Goal: Task Accomplishment & Management: Manage account settings

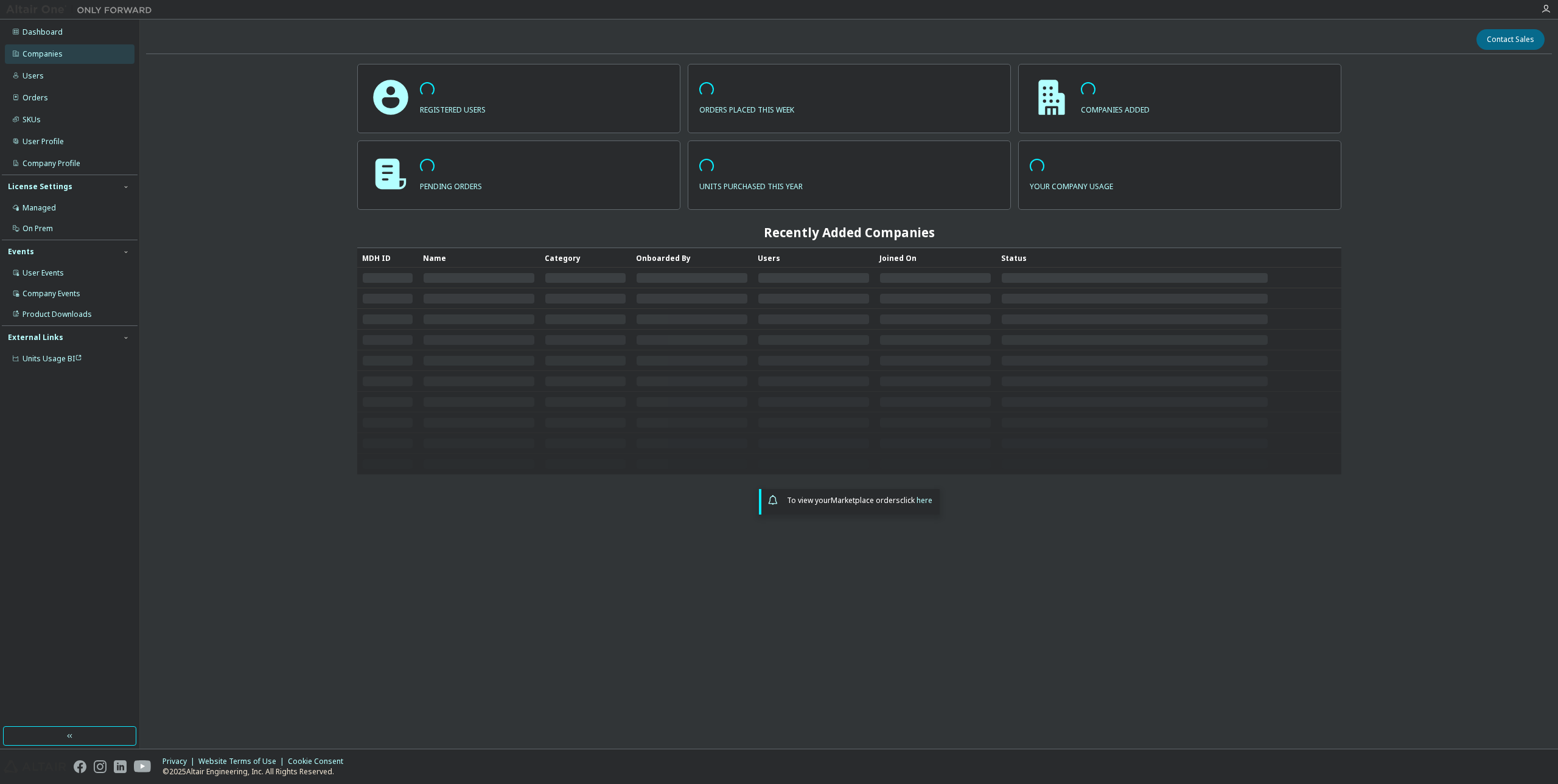
click at [76, 48] on div "Companies" at bounding box center [70, 53] width 130 height 19
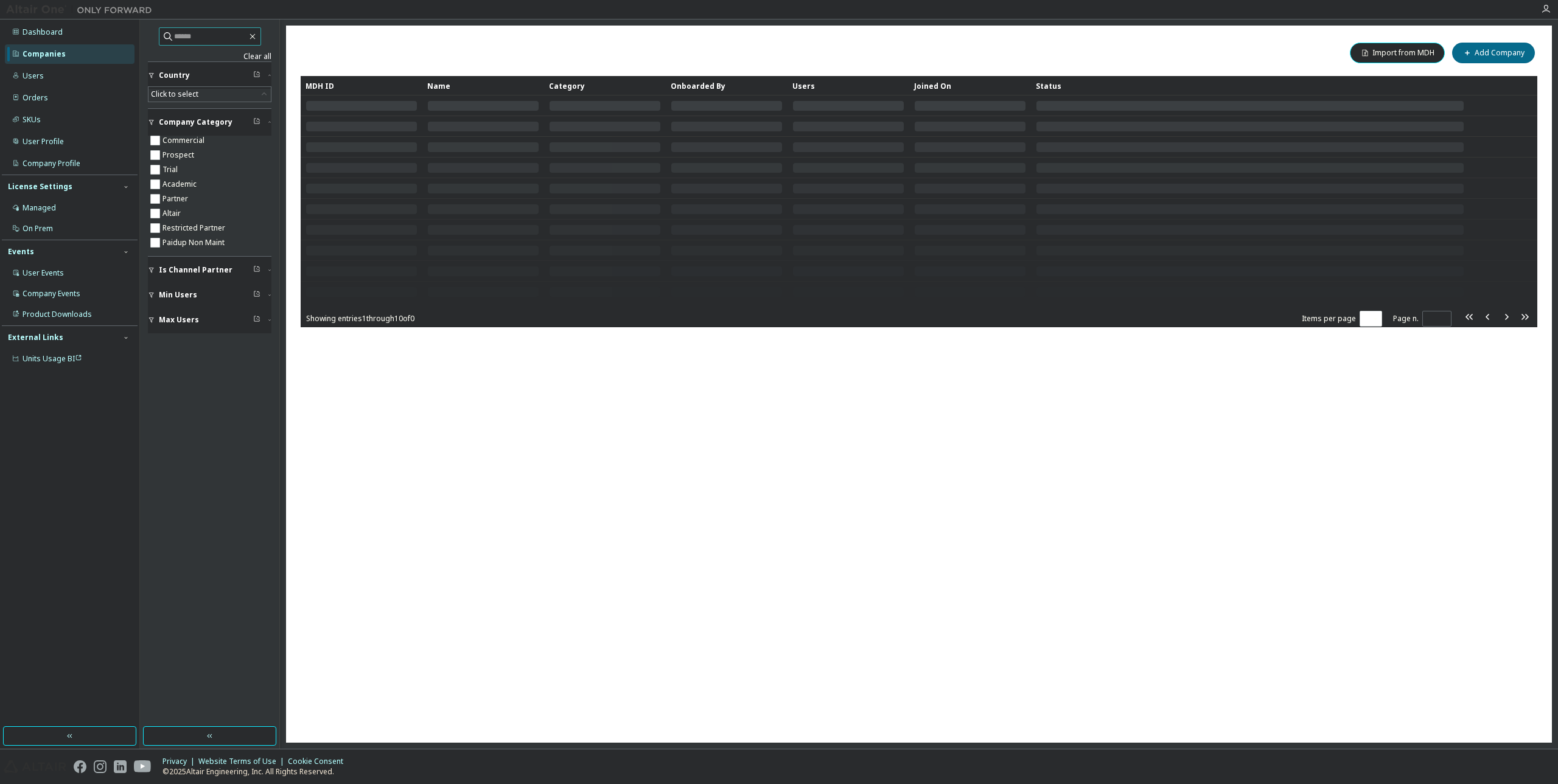
click at [227, 37] on input "text" at bounding box center [211, 36] width 73 height 12
paste input "**********"
type input "**********"
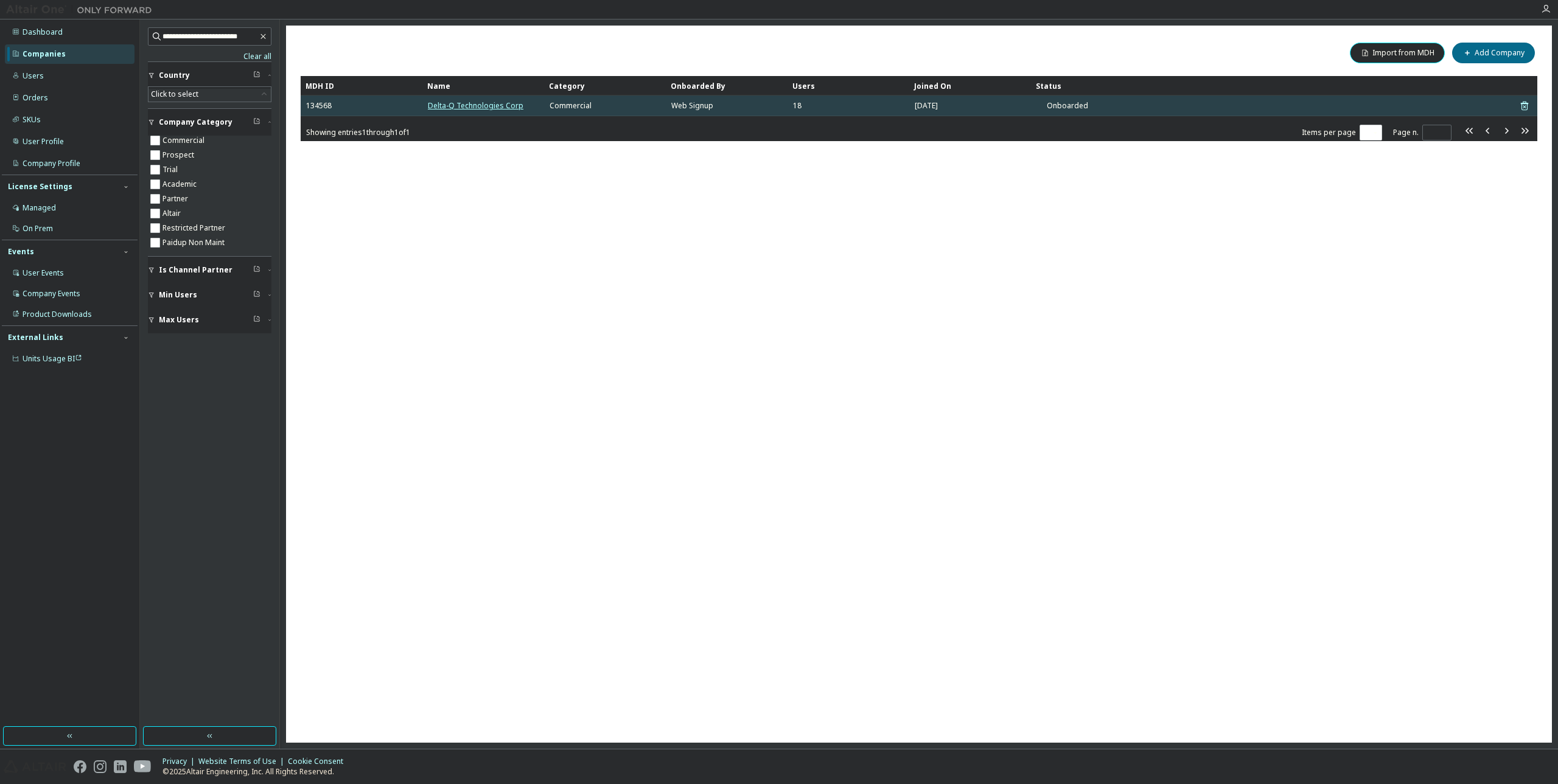
click at [485, 108] on link "Delta-Q Technologies Corp" at bounding box center [475, 105] width 95 height 11
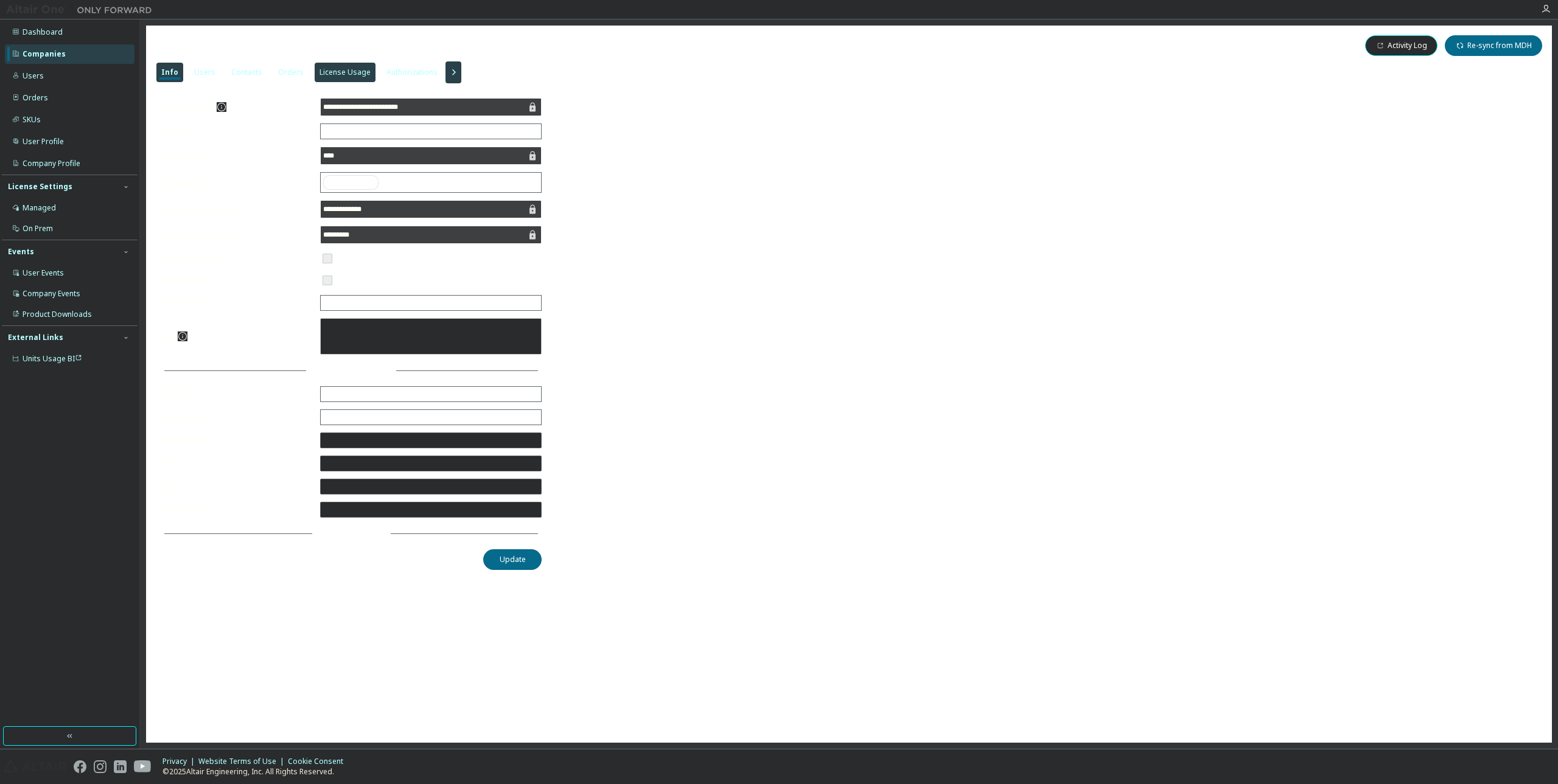
click at [331, 74] on div "License Usage" at bounding box center [345, 73] width 51 height 10
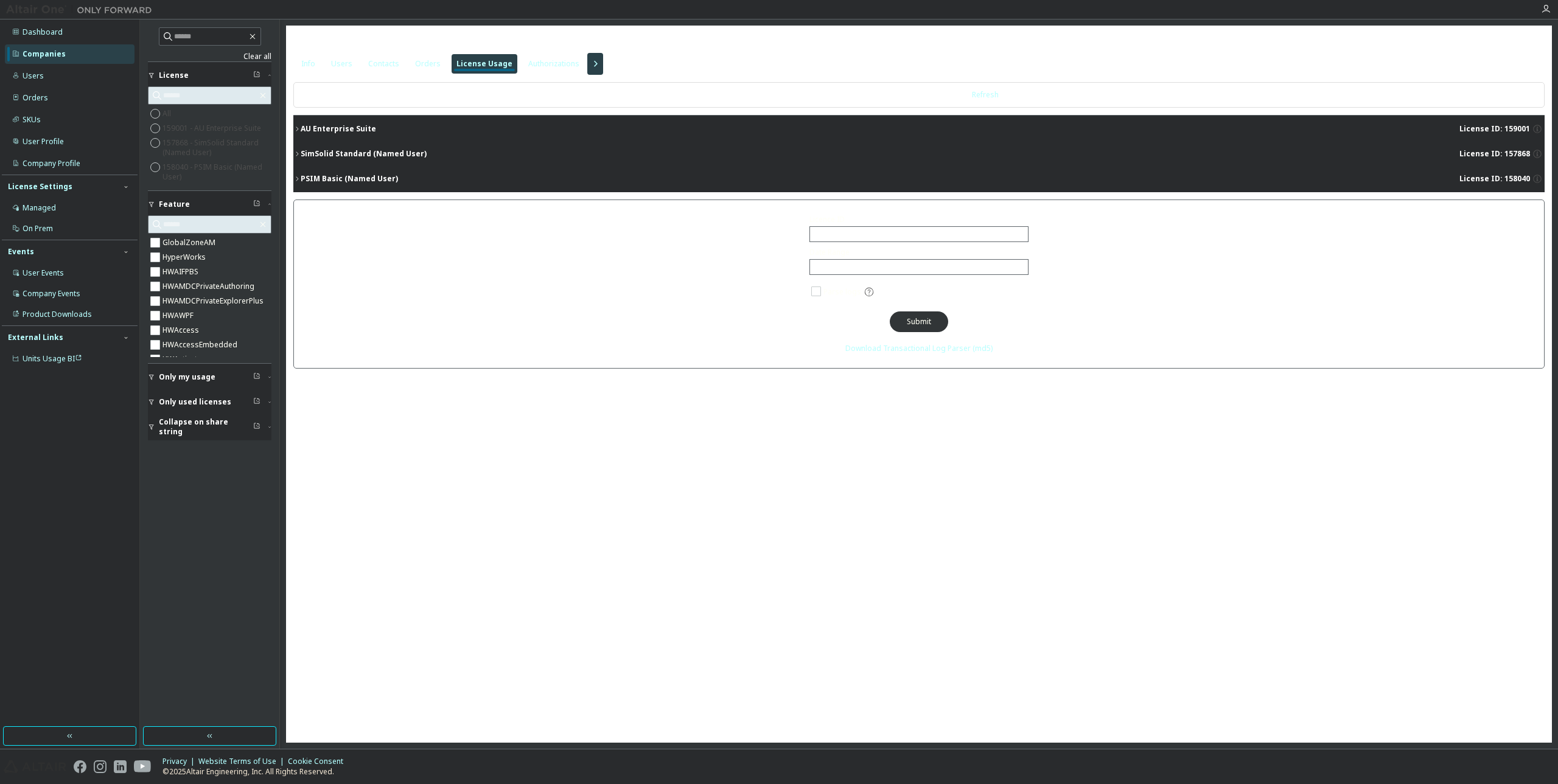
click at [337, 130] on div "AU Enterprise Suite" at bounding box center [338, 129] width 75 height 10
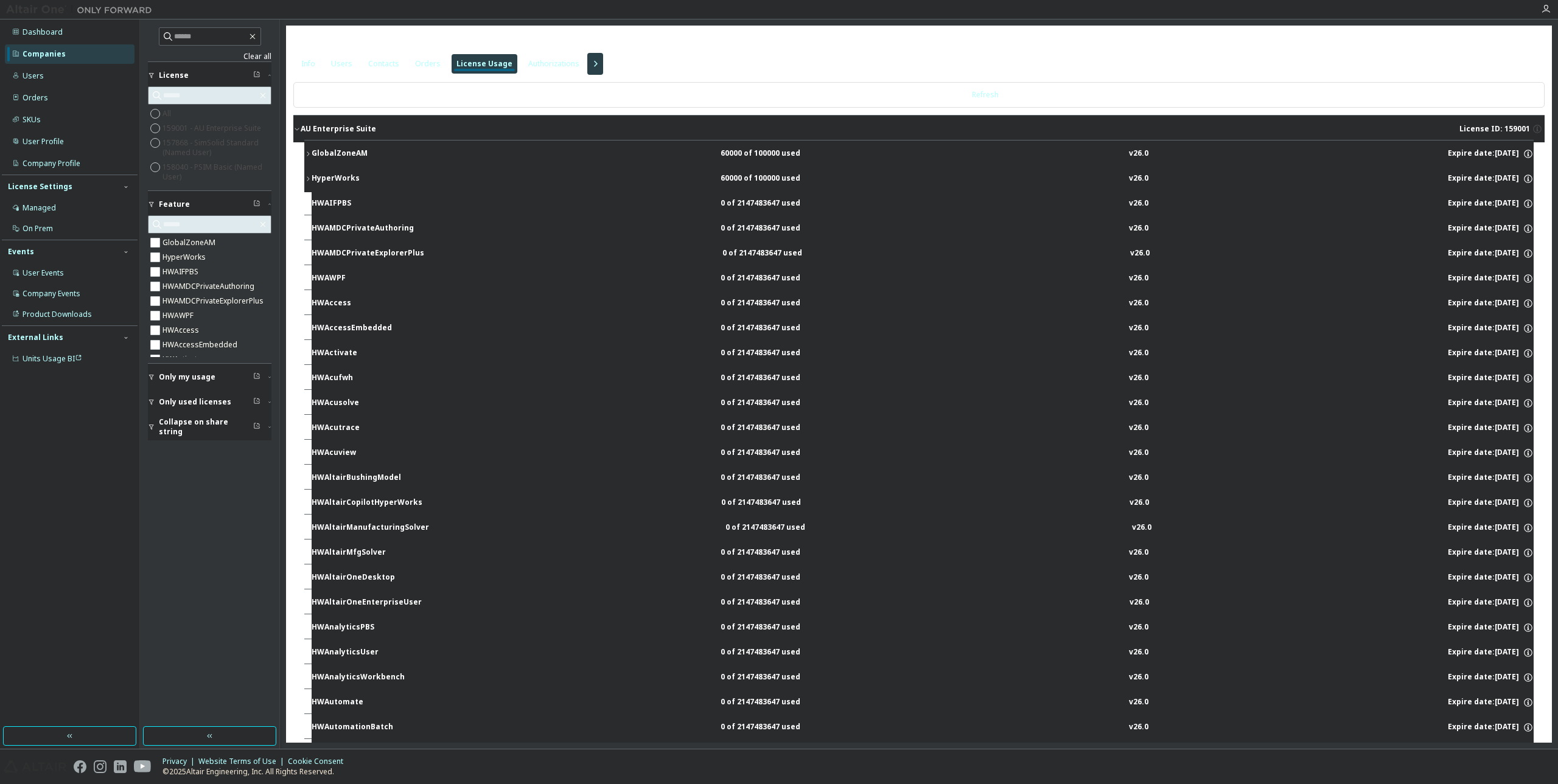
click at [345, 127] on div "AU Enterprise Suite" at bounding box center [338, 129] width 75 height 10
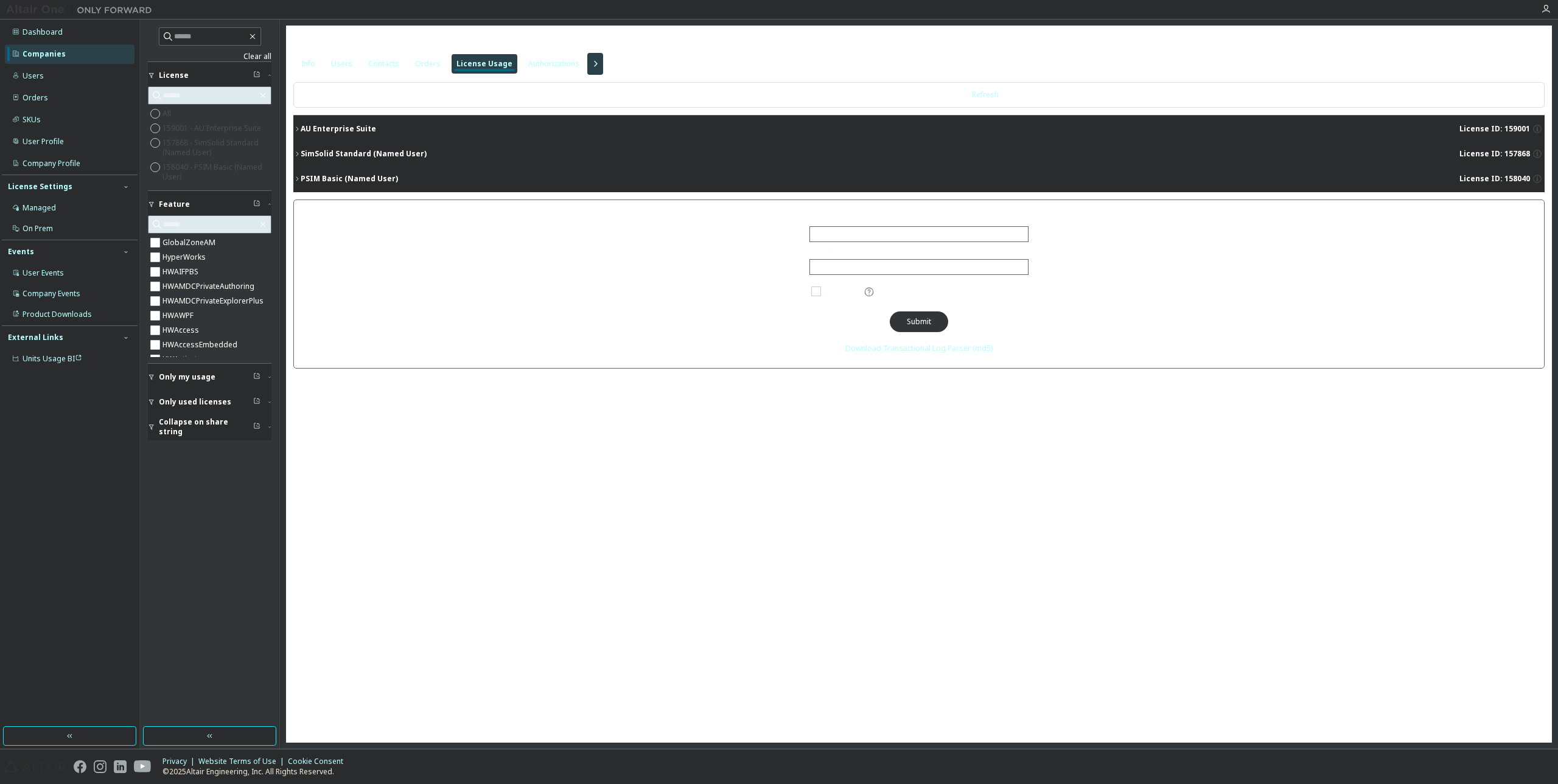
click at [366, 157] on div "SimSolid Standard (Named User)" at bounding box center [363, 154] width 126 height 10
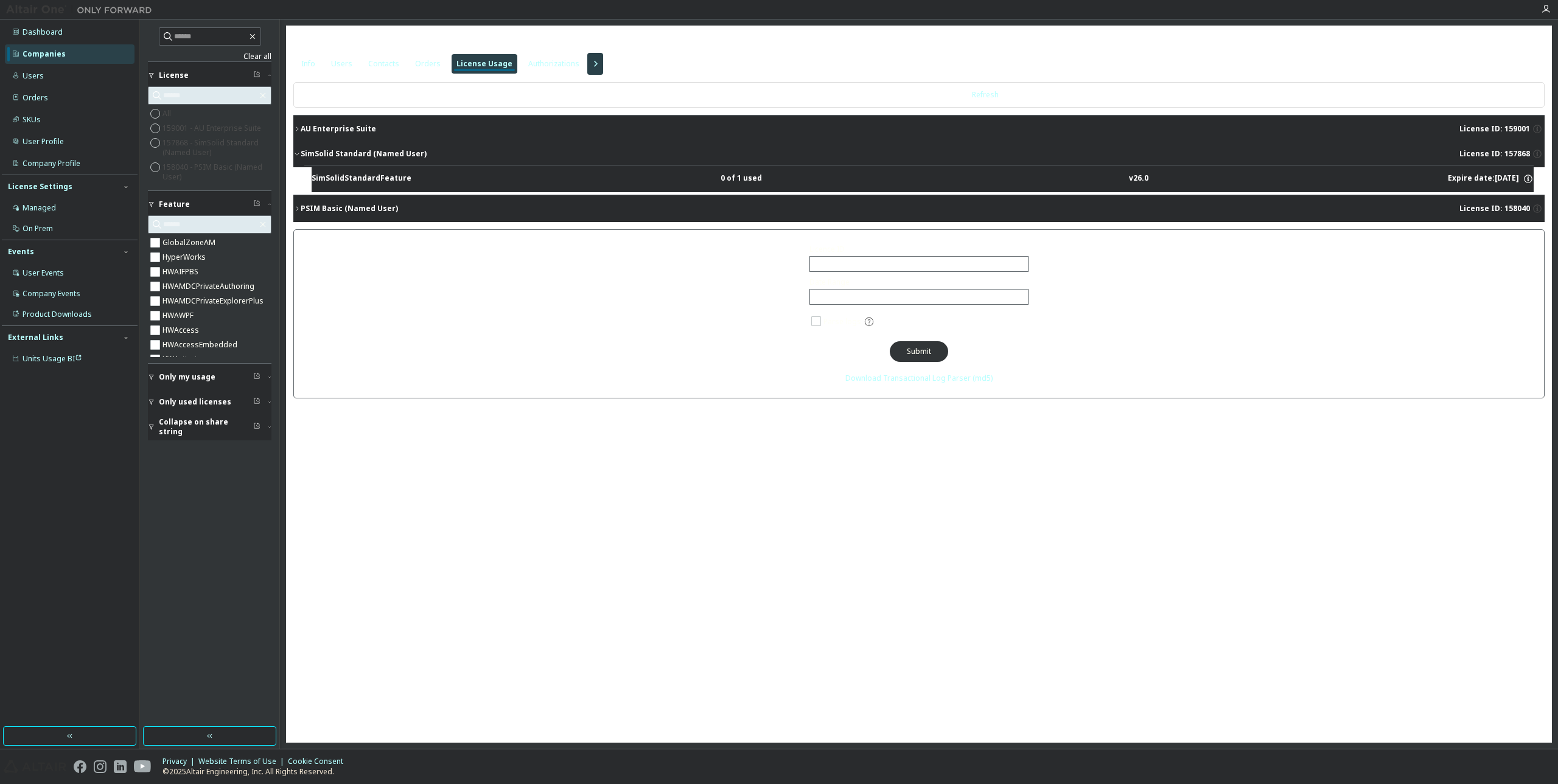
click at [347, 210] on div "PSIM Basic (Named User)" at bounding box center [349, 208] width 98 height 10
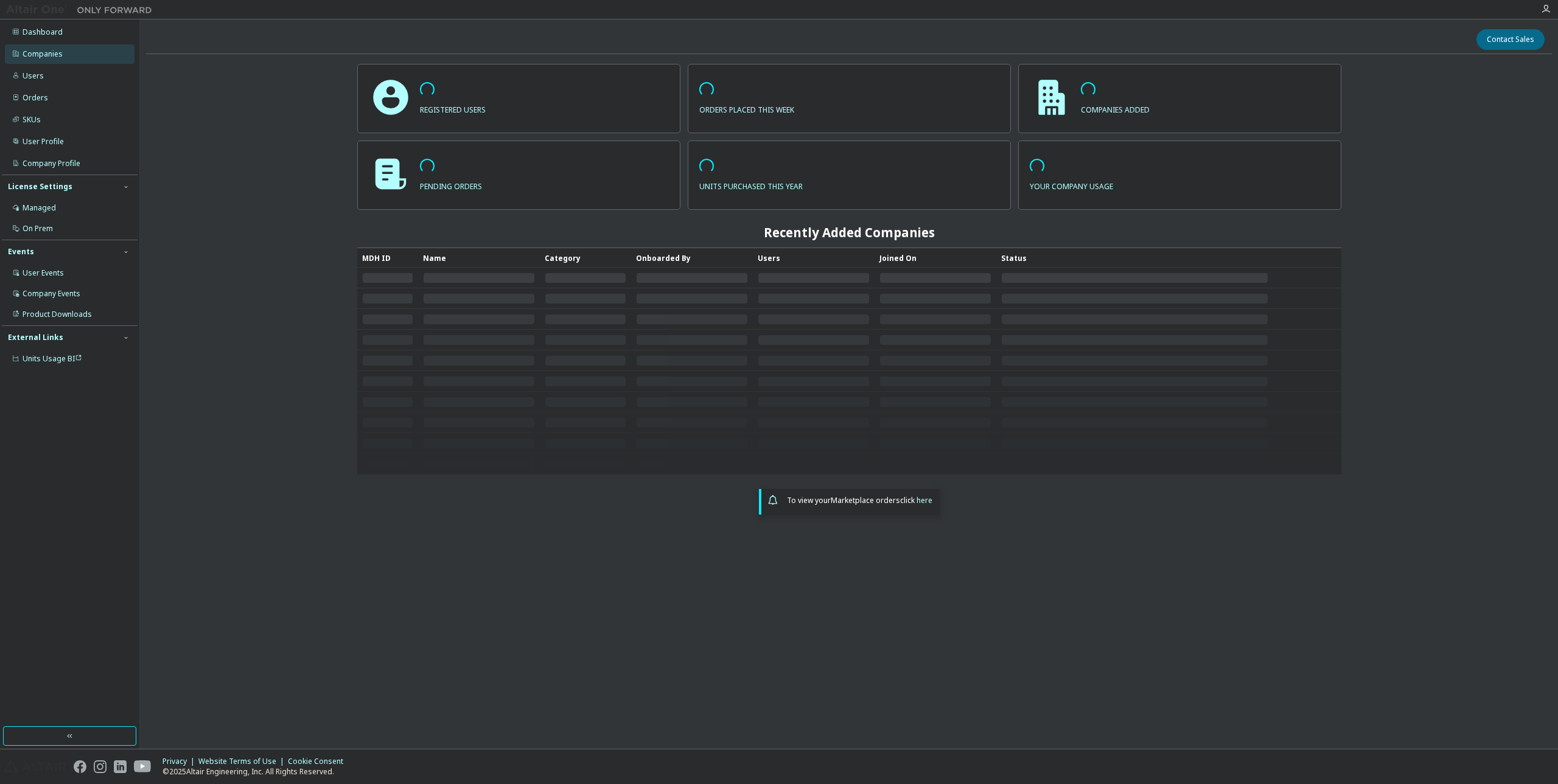
click at [63, 53] on div "Companies" at bounding box center [70, 53] width 130 height 19
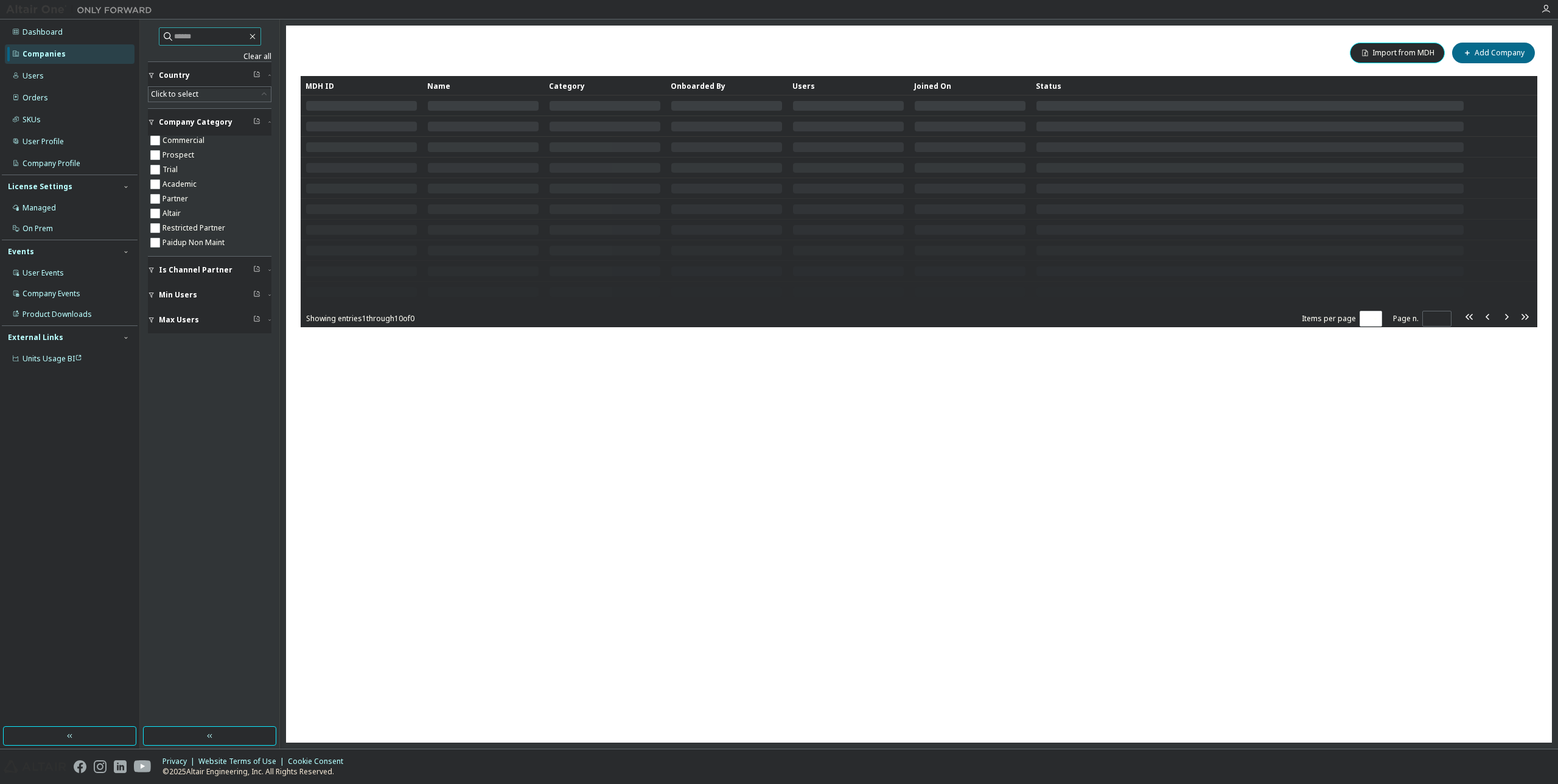
click at [196, 31] on input "text" at bounding box center [211, 36] width 73 height 12
paste input "**********"
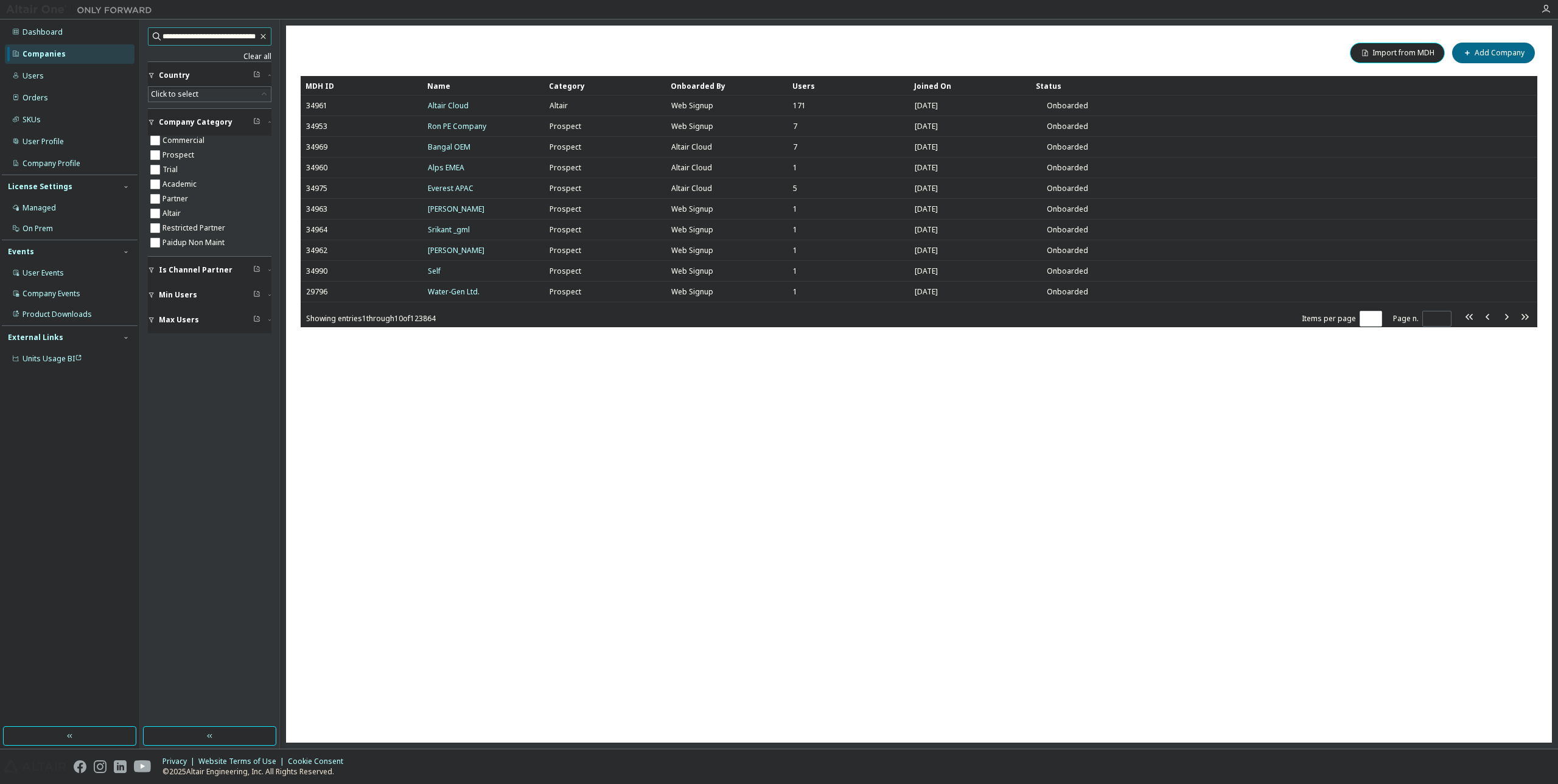
type input "**********"
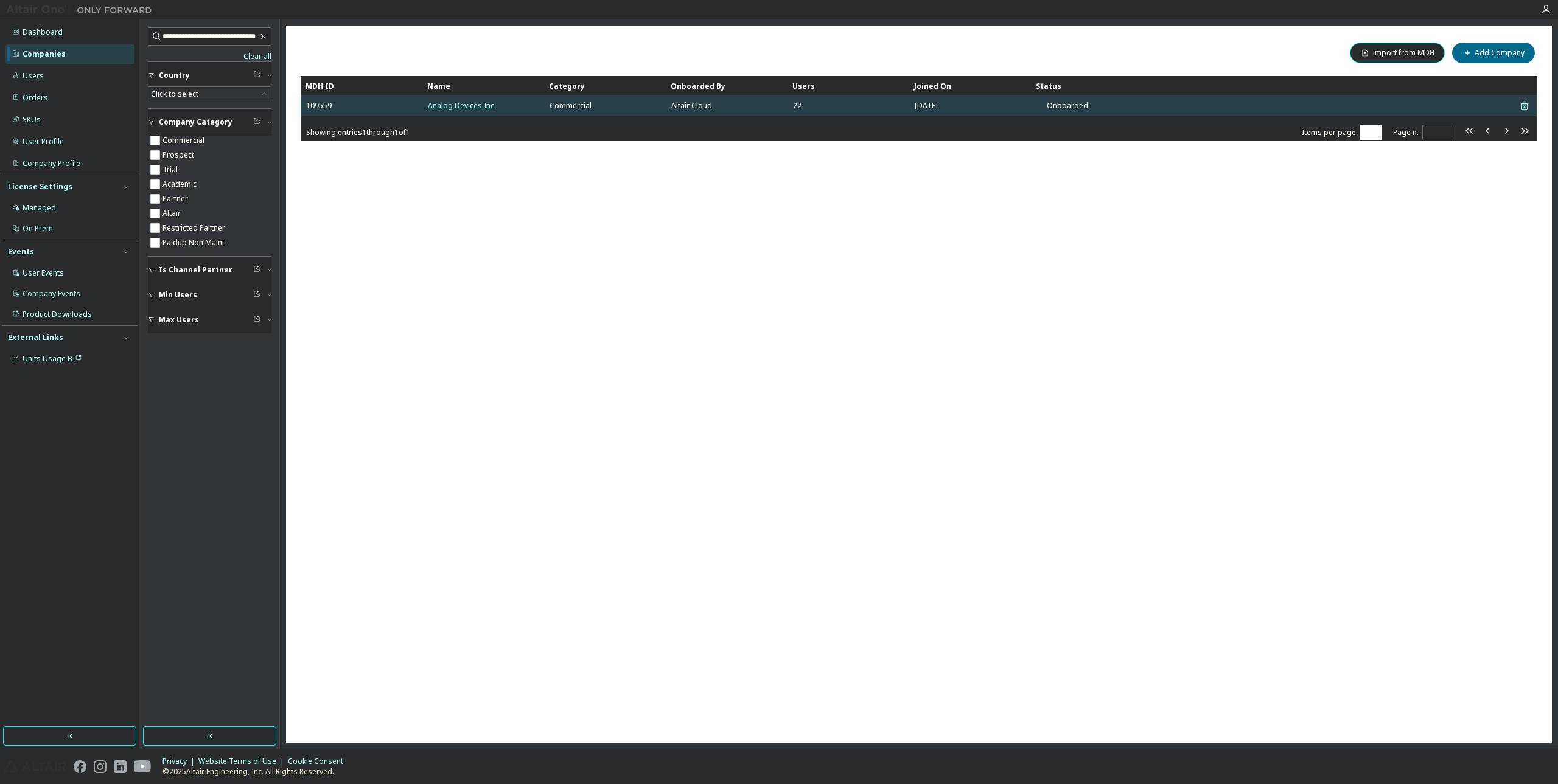
click at [458, 103] on link "Analog Devices Inc" at bounding box center [460, 105] width 66 height 11
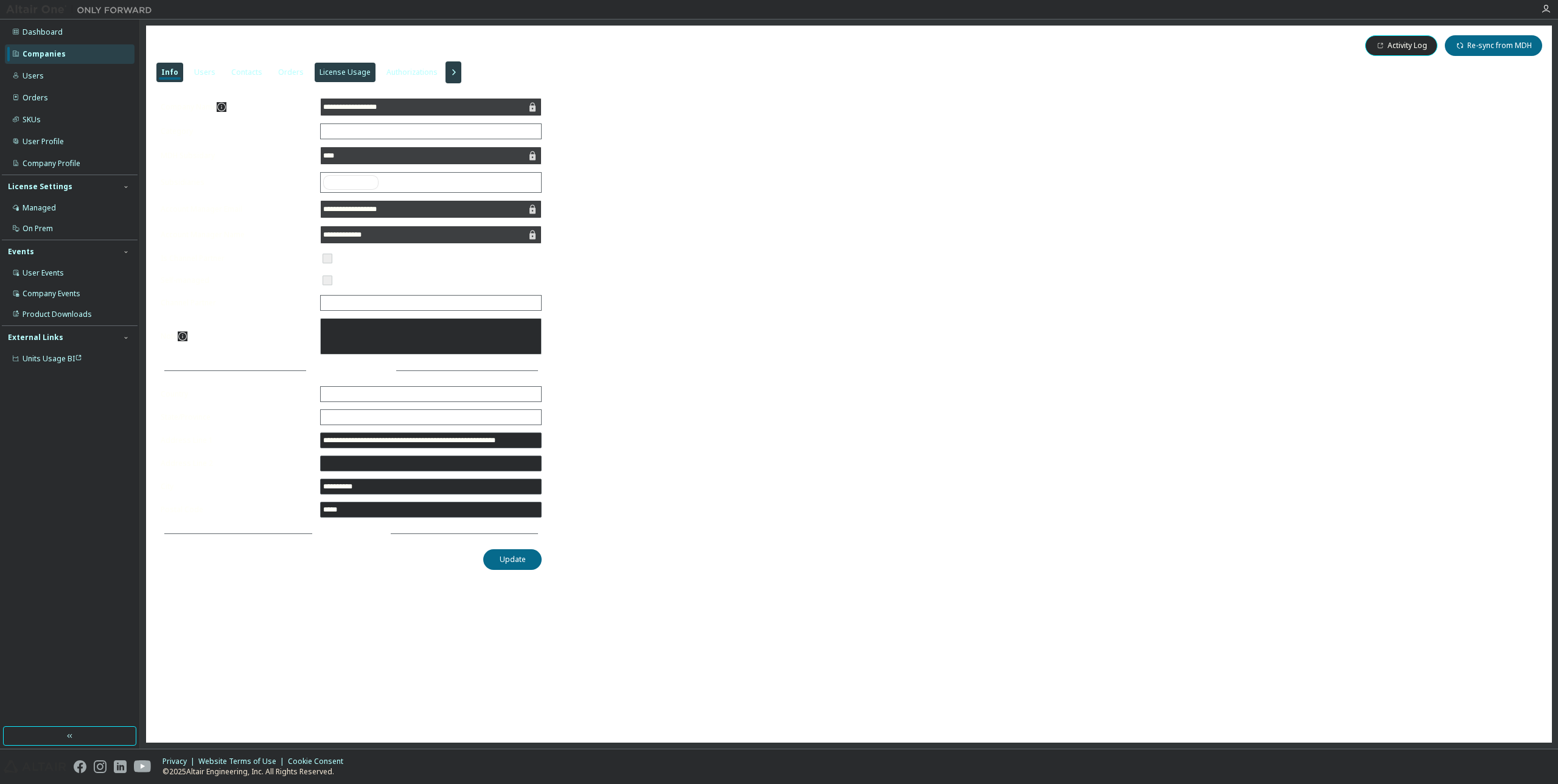
click at [354, 66] on div "License Usage" at bounding box center [345, 72] width 61 height 19
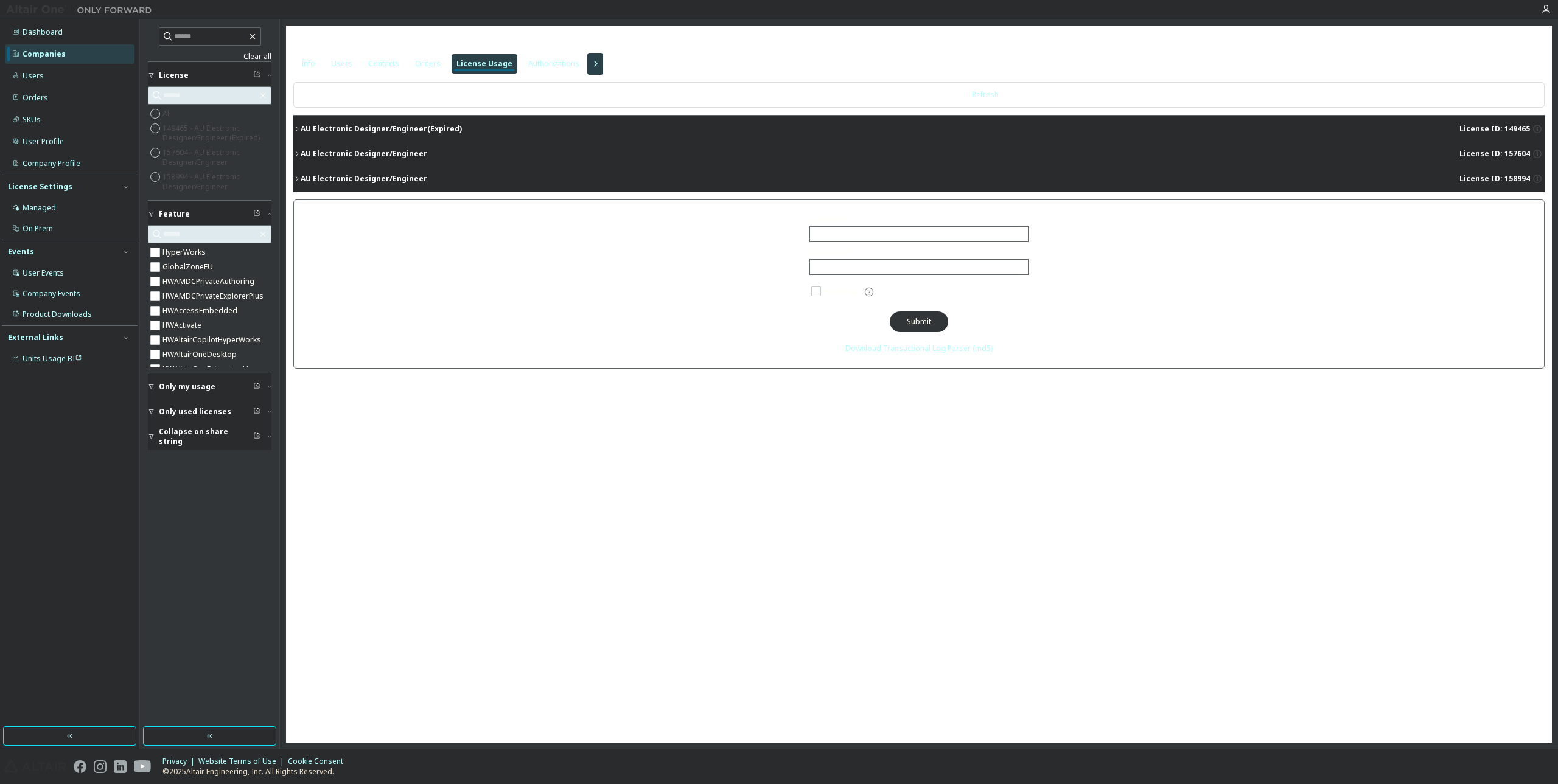
click at [305, 152] on div "AU Electronic Designer/Engineer" at bounding box center [364, 154] width 127 height 10
click at [304, 151] on div "AU Electronic Designer/Engineer" at bounding box center [364, 154] width 127 height 10
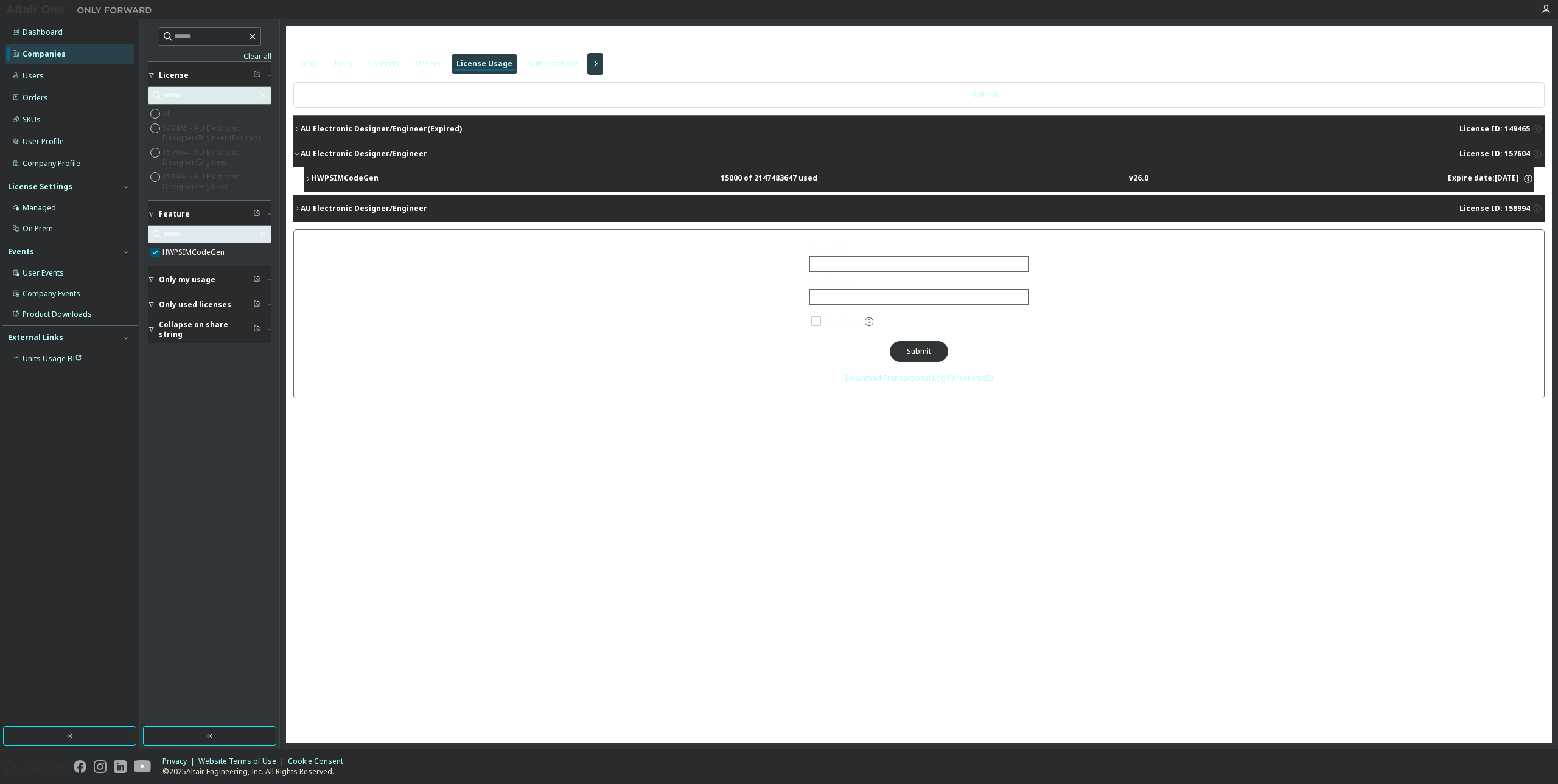
click at [300, 212] on button "AU Electronic Designer/Engineer License ID: 158994" at bounding box center [919, 208] width 1251 height 27
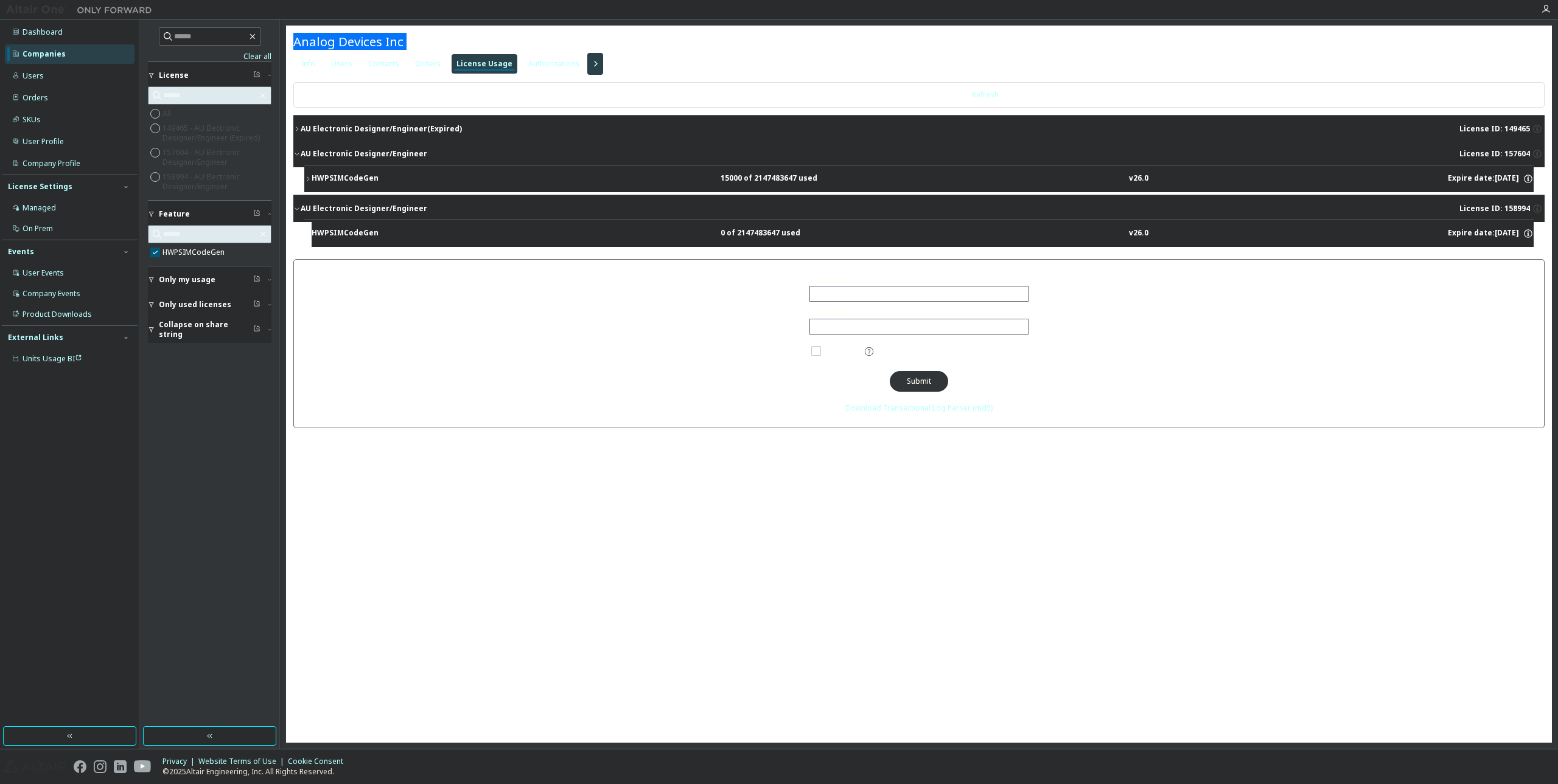
drag, startPoint x: 297, startPoint y: 35, endPoint x: 404, endPoint y: 45, distance: 107.5
click at [405, 45] on span "Analog Devices Inc - 109559" at bounding box center [375, 41] width 164 height 17
copy span "Analog Devices Inc"
click at [319, 204] on div "AU Electronic Designer/Engineer" at bounding box center [364, 208] width 127 height 10
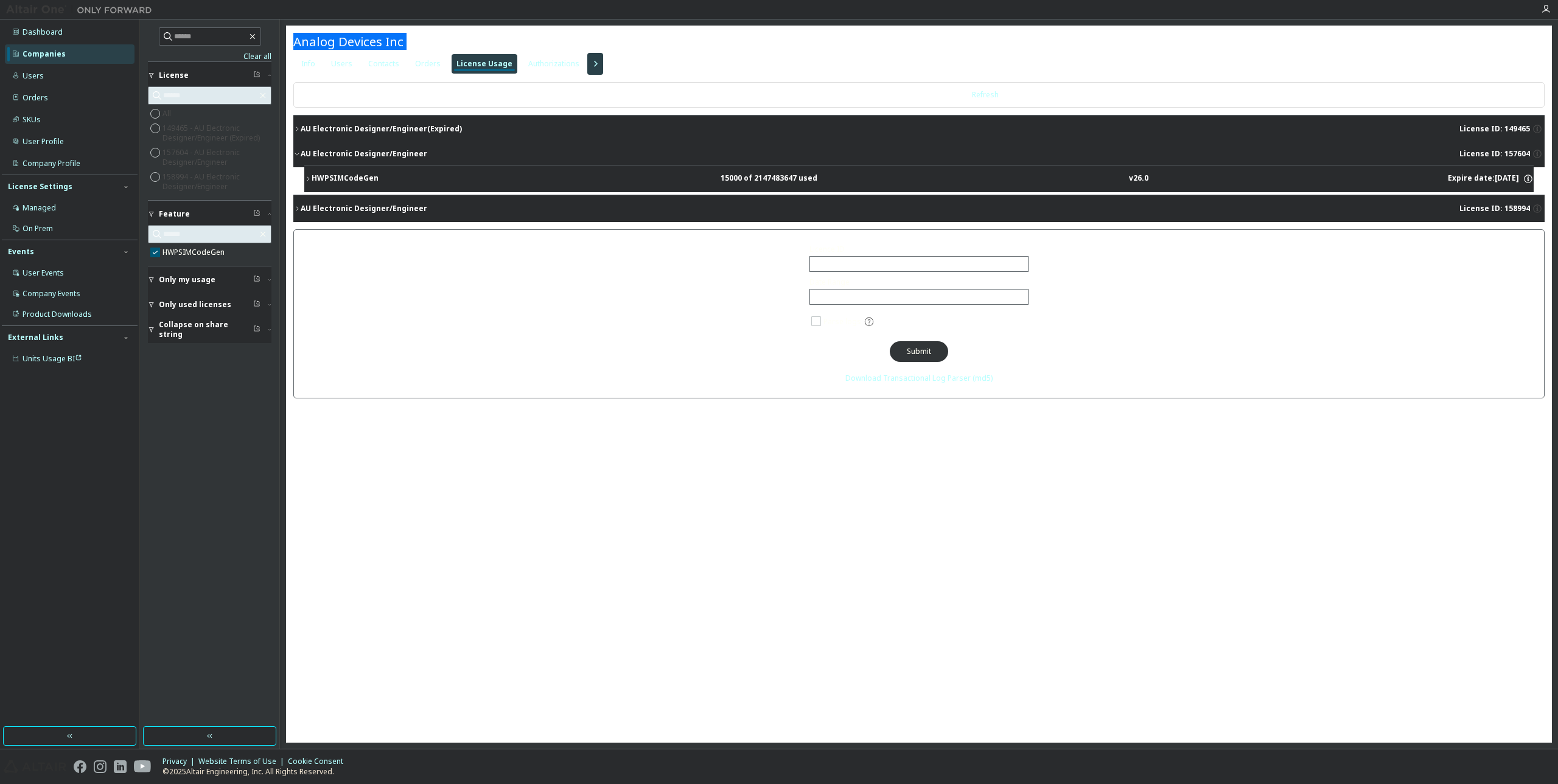
click at [340, 207] on div "AU Electronic Designer/Engineer" at bounding box center [364, 208] width 127 height 10
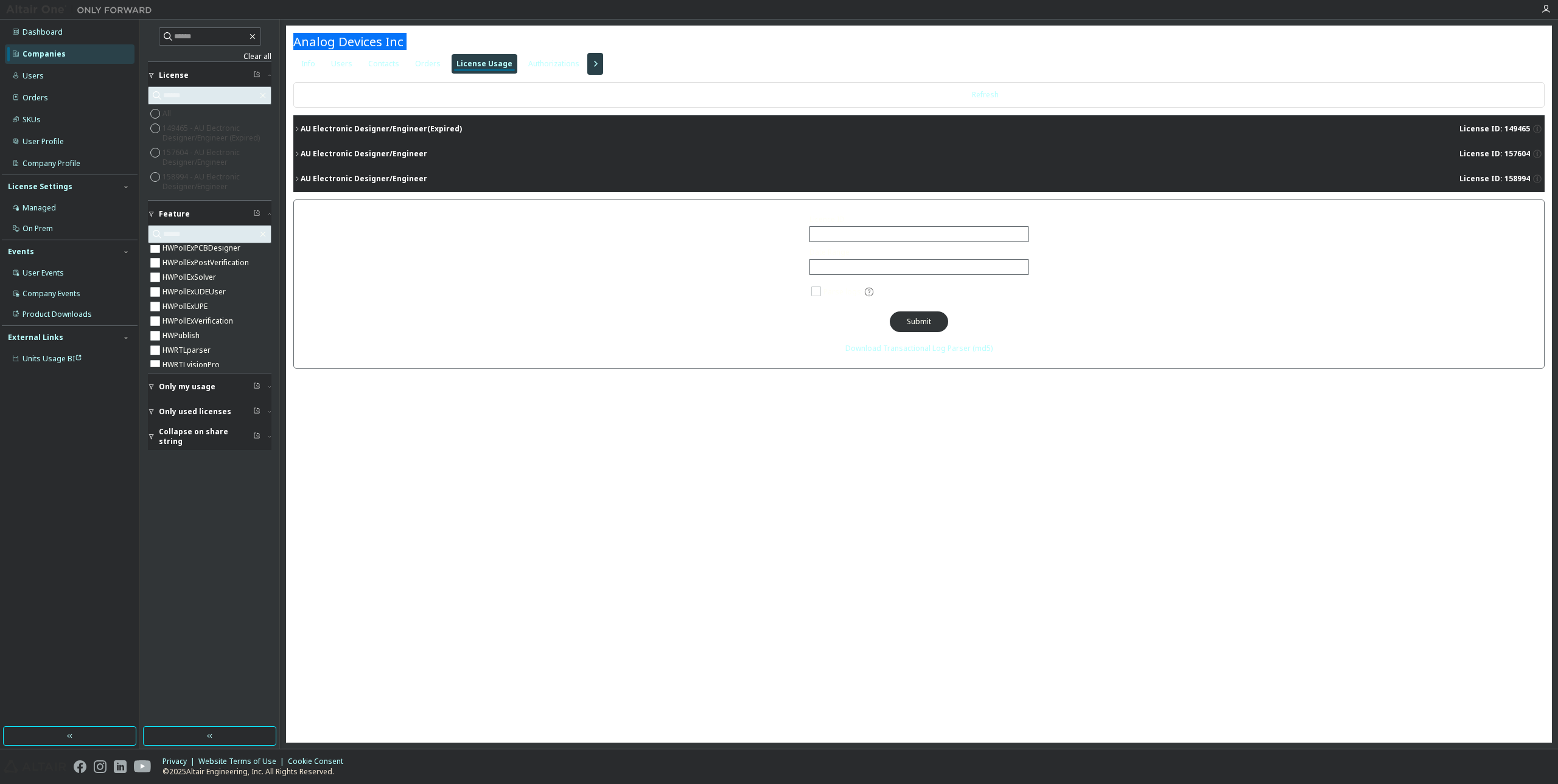
scroll to position [1476, 0]
drag, startPoint x: 194, startPoint y: 327, endPoint x: 147, endPoint y: 596, distance: 273.1
click at [144, 602] on div "Clear all Collapse on share string Only used licenses Only my usage Feature Hyp…" at bounding box center [209, 373] width 136 height 704
click at [169, 204] on button "Feature" at bounding box center [210, 214] width 124 height 27
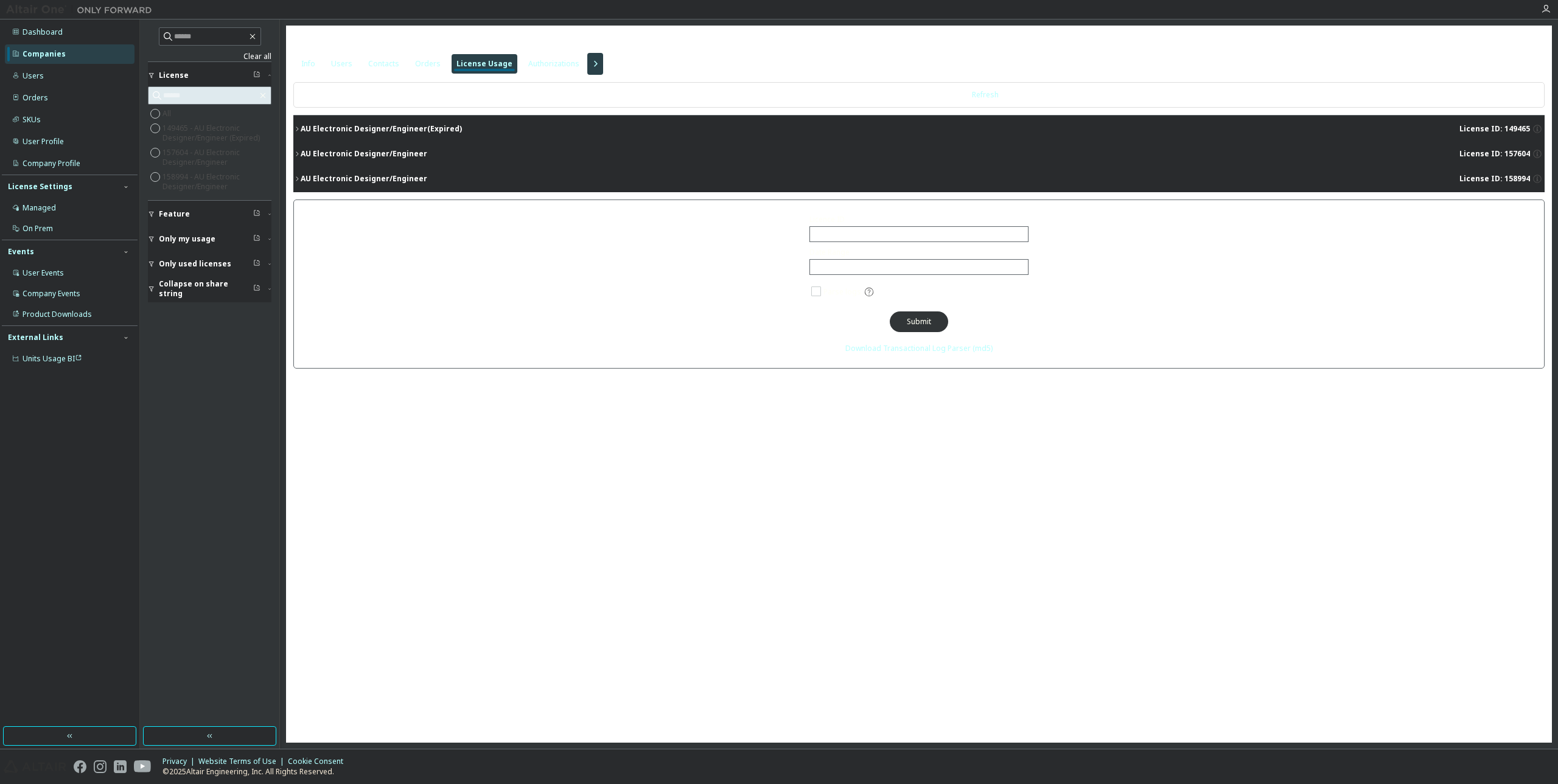
click at [151, 214] on button "Feature" at bounding box center [210, 214] width 124 height 27
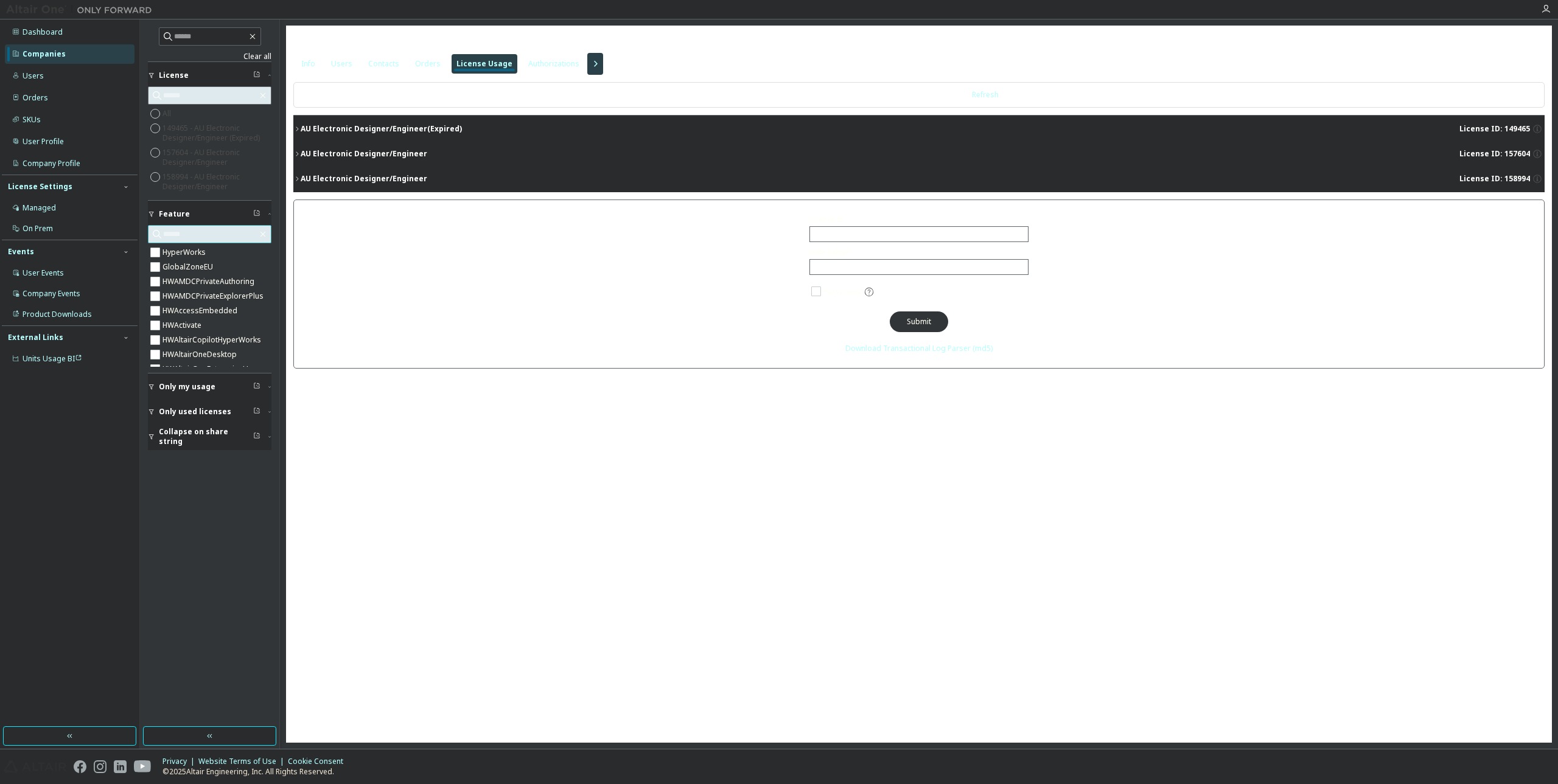
click at [191, 231] on input "text" at bounding box center [210, 234] width 95 height 12
type input "******"
click at [298, 152] on icon "button" at bounding box center [297, 154] width 7 height 7
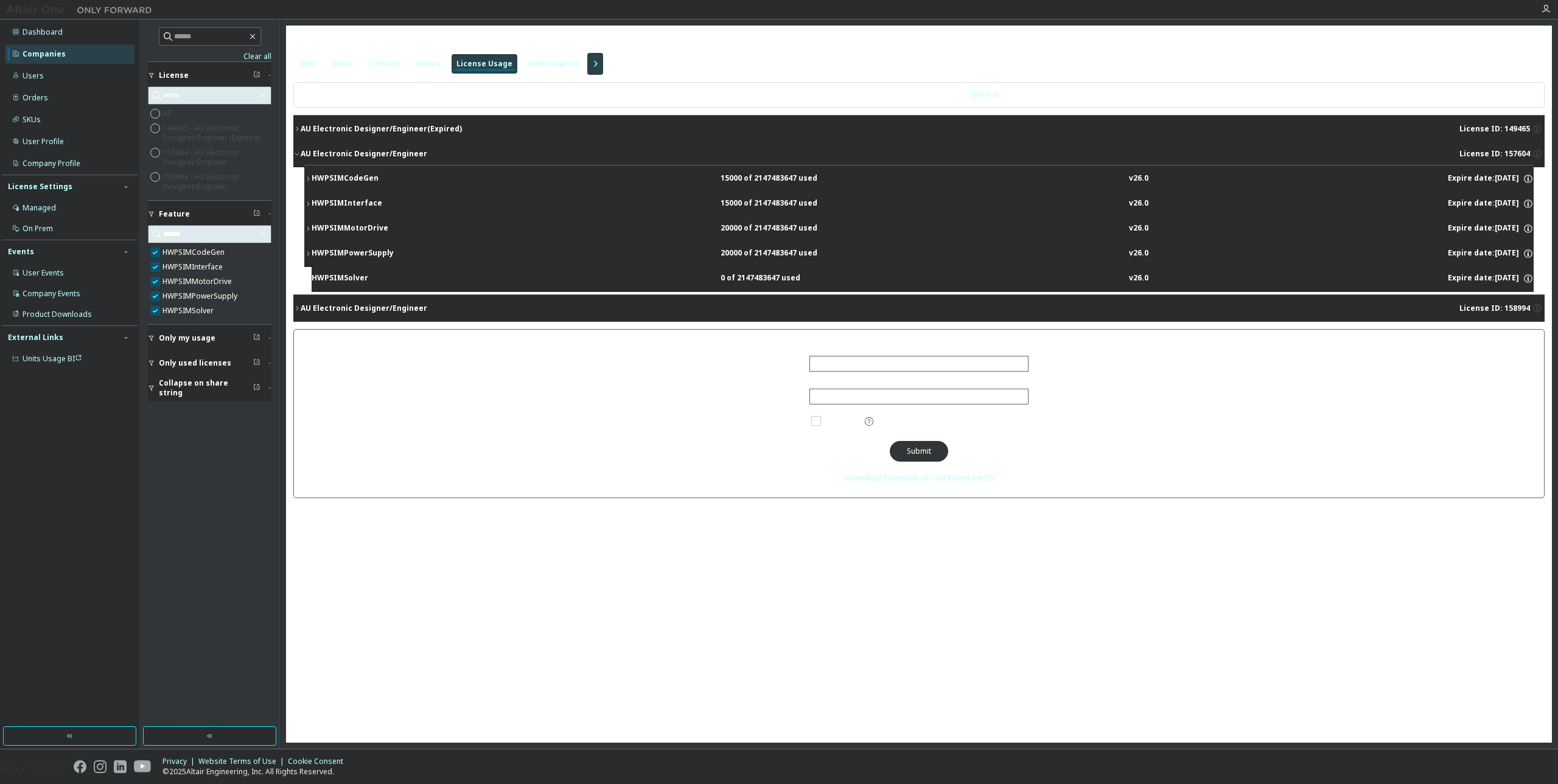
click at [323, 308] on div "AU Electronic Designer/Engineer" at bounding box center [364, 309] width 127 height 10
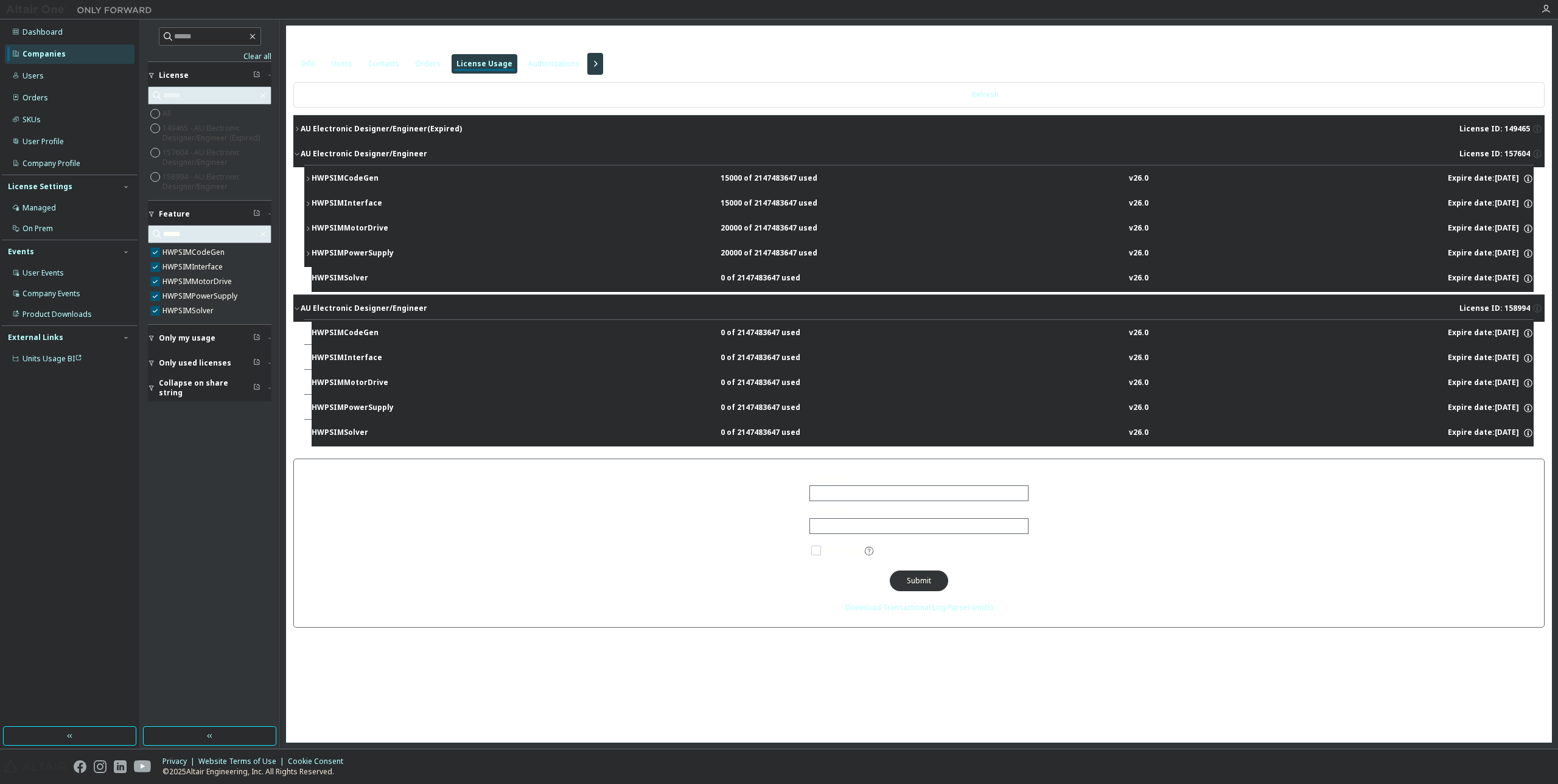
click at [590, 70] on icon "button" at bounding box center [595, 64] width 15 height 15
click at [615, 70] on div "License Priority" at bounding box center [621, 63] width 63 height 19
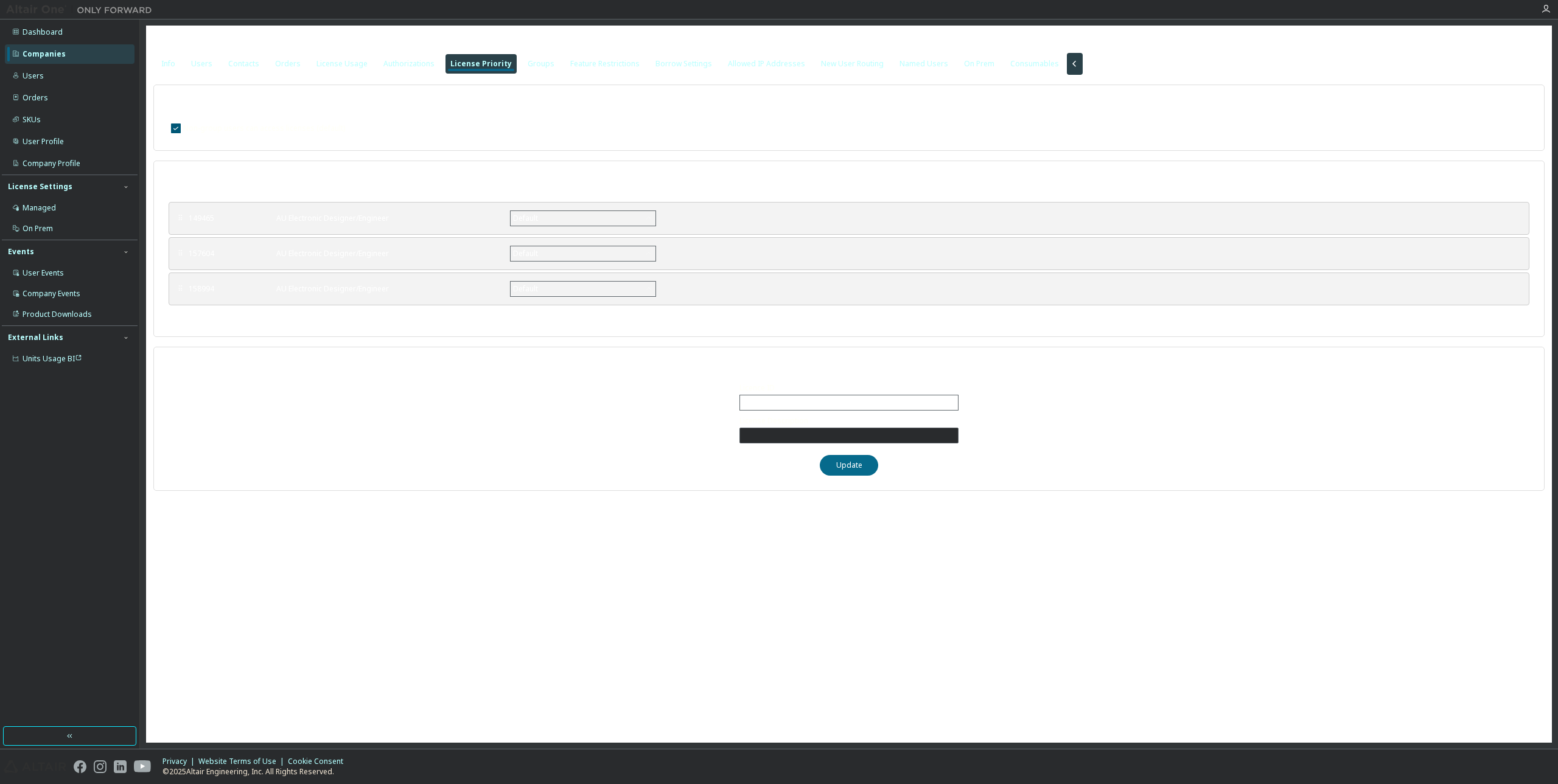
click at [502, 63] on div "License Priority" at bounding box center [481, 63] width 71 height 19
click at [527, 65] on div "Groups" at bounding box center [541, 64] width 27 height 10
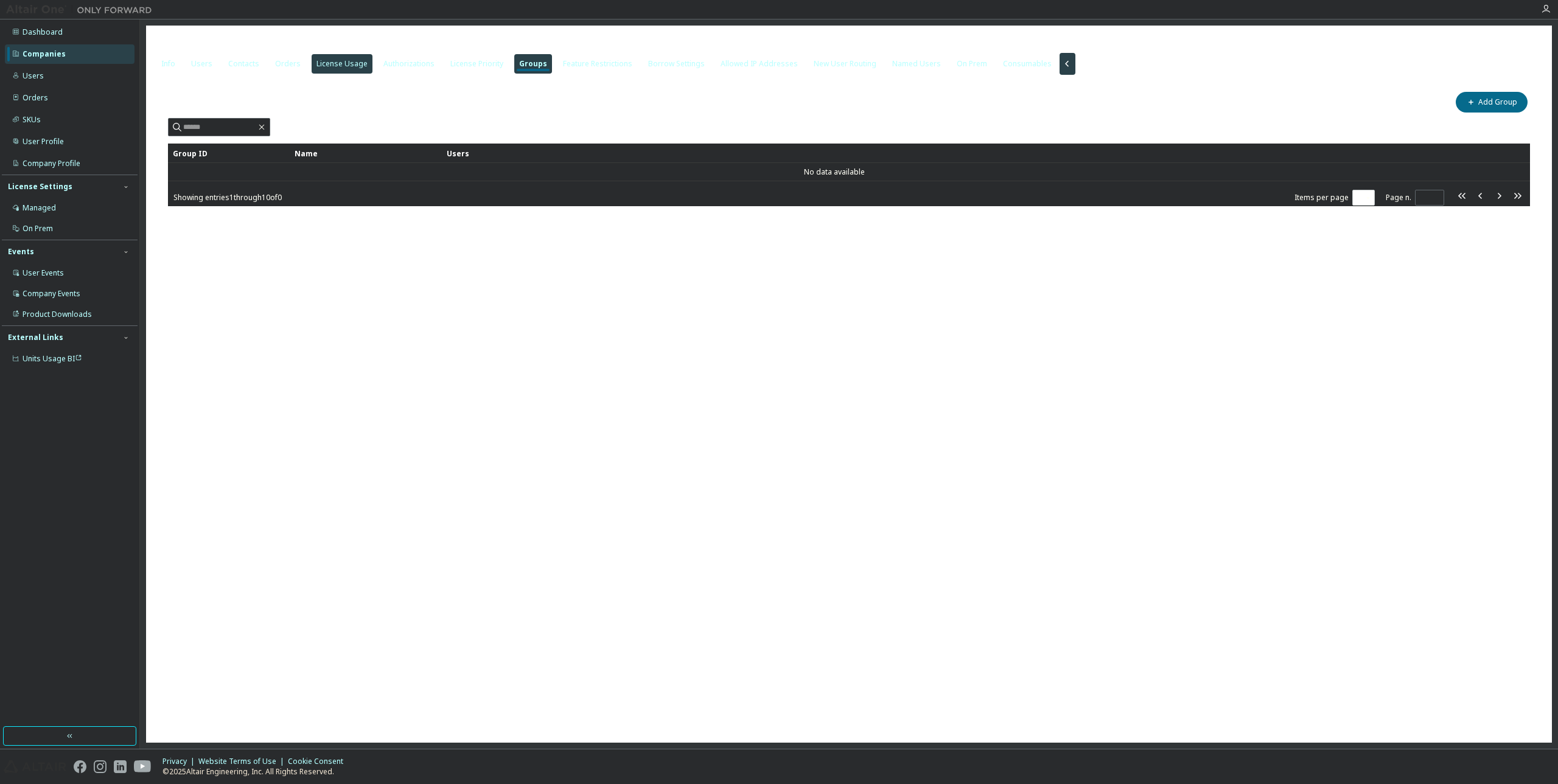
click at [323, 60] on div "License Usage" at bounding box center [342, 64] width 51 height 10
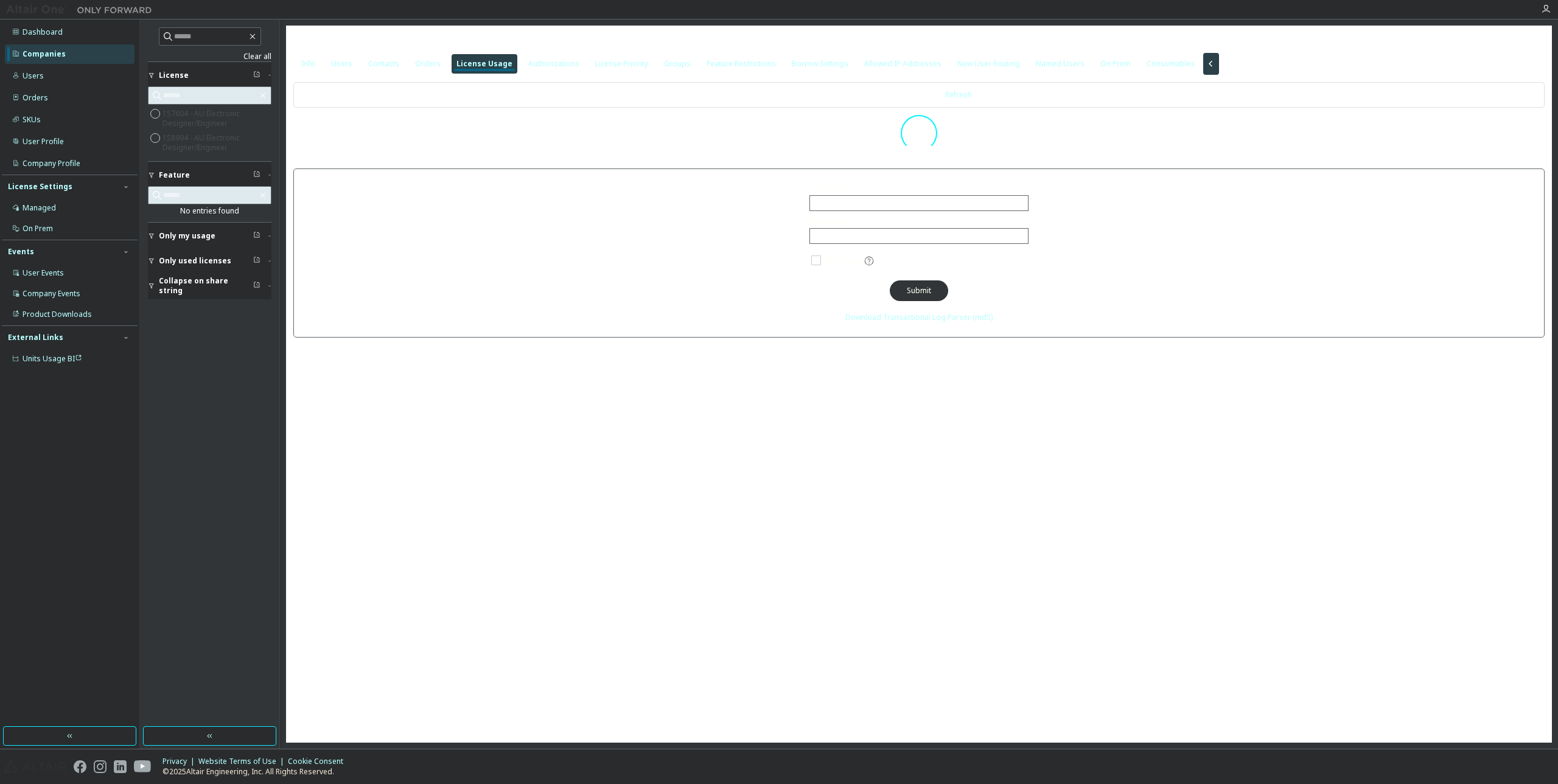
click at [201, 233] on span "Only my usage" at bounding box center [187, 236] width 57 height 10
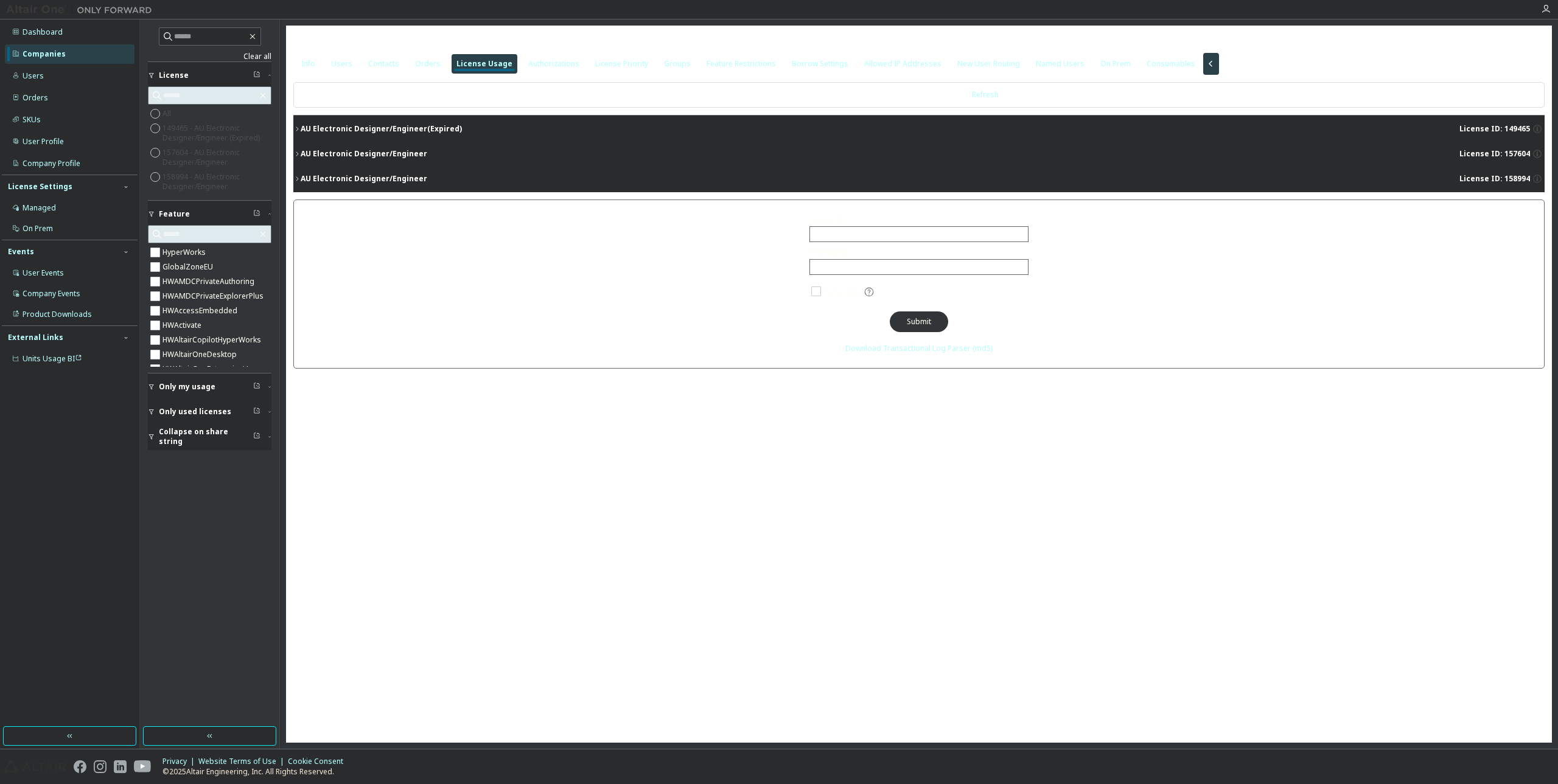
click at [300, 153] on div "AU Electronic Designer/Engineer" at bounding box center [364, 154] width 127 height 10
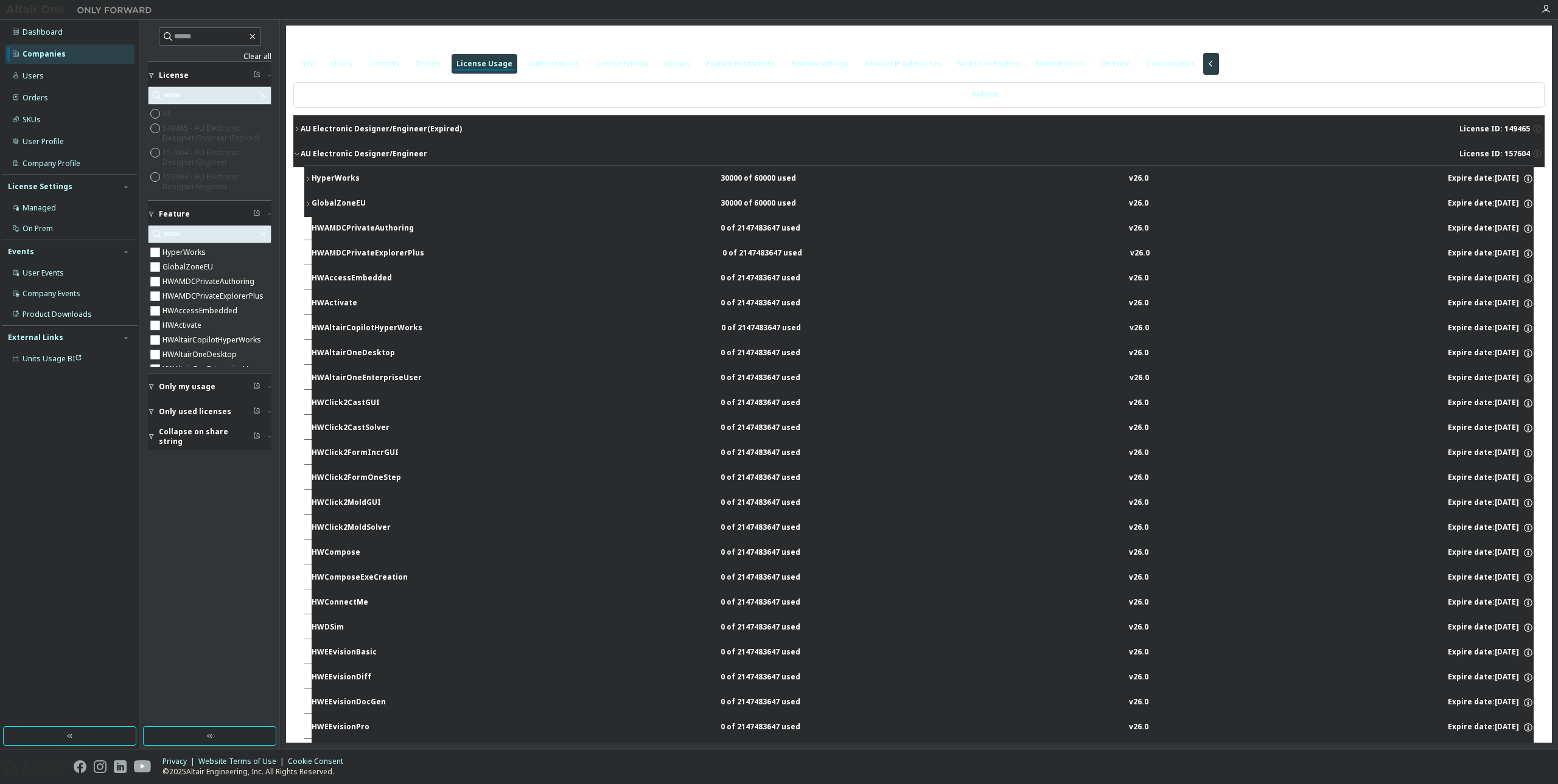
click at [293, 152] on icon "button" at bounding box center [297, 154] width 7 height 7
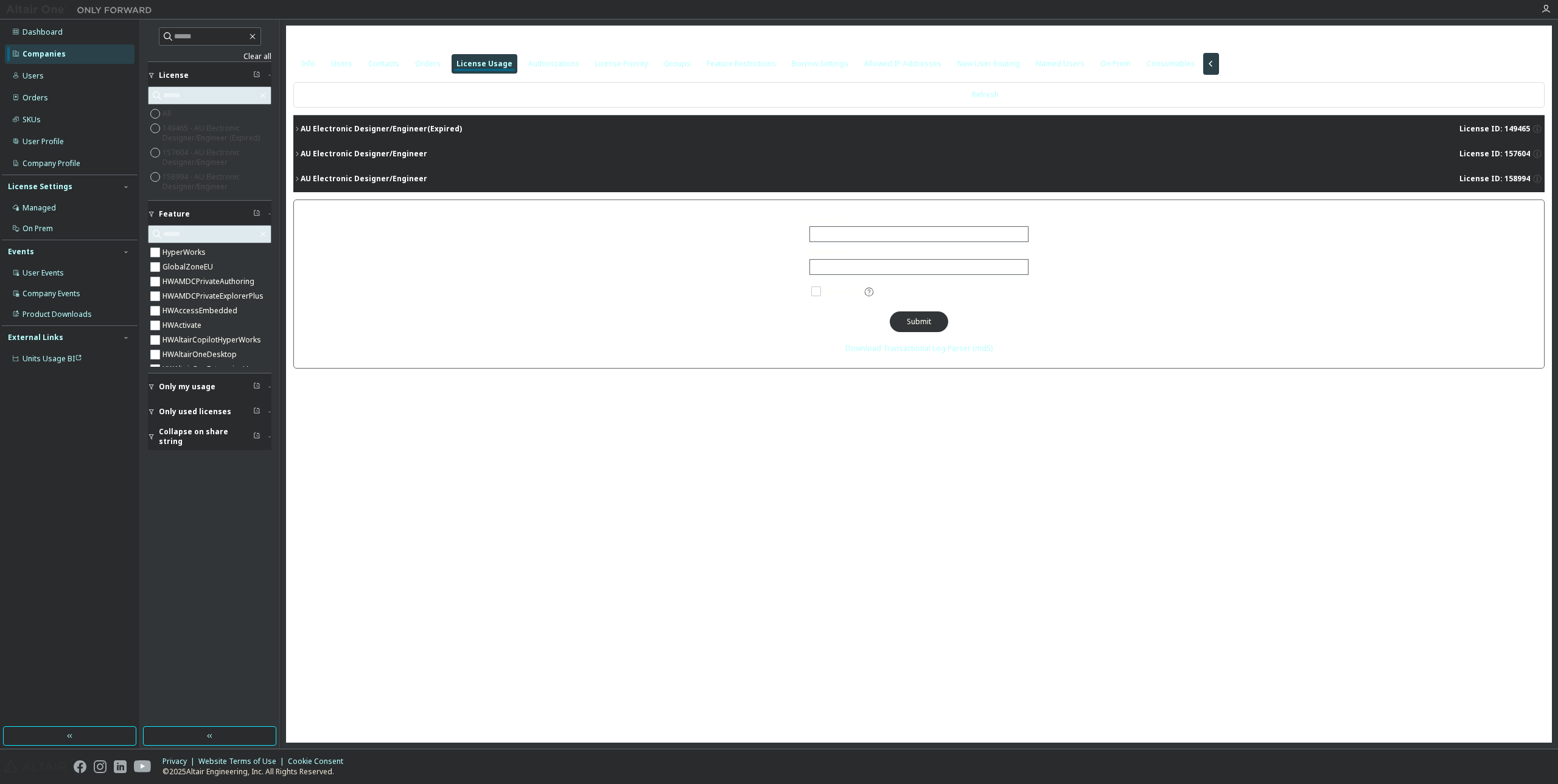
click at [302, 182] on div "AU Electronic Designer/Engineer" at bounding box center [364, 179] width 127 height 10
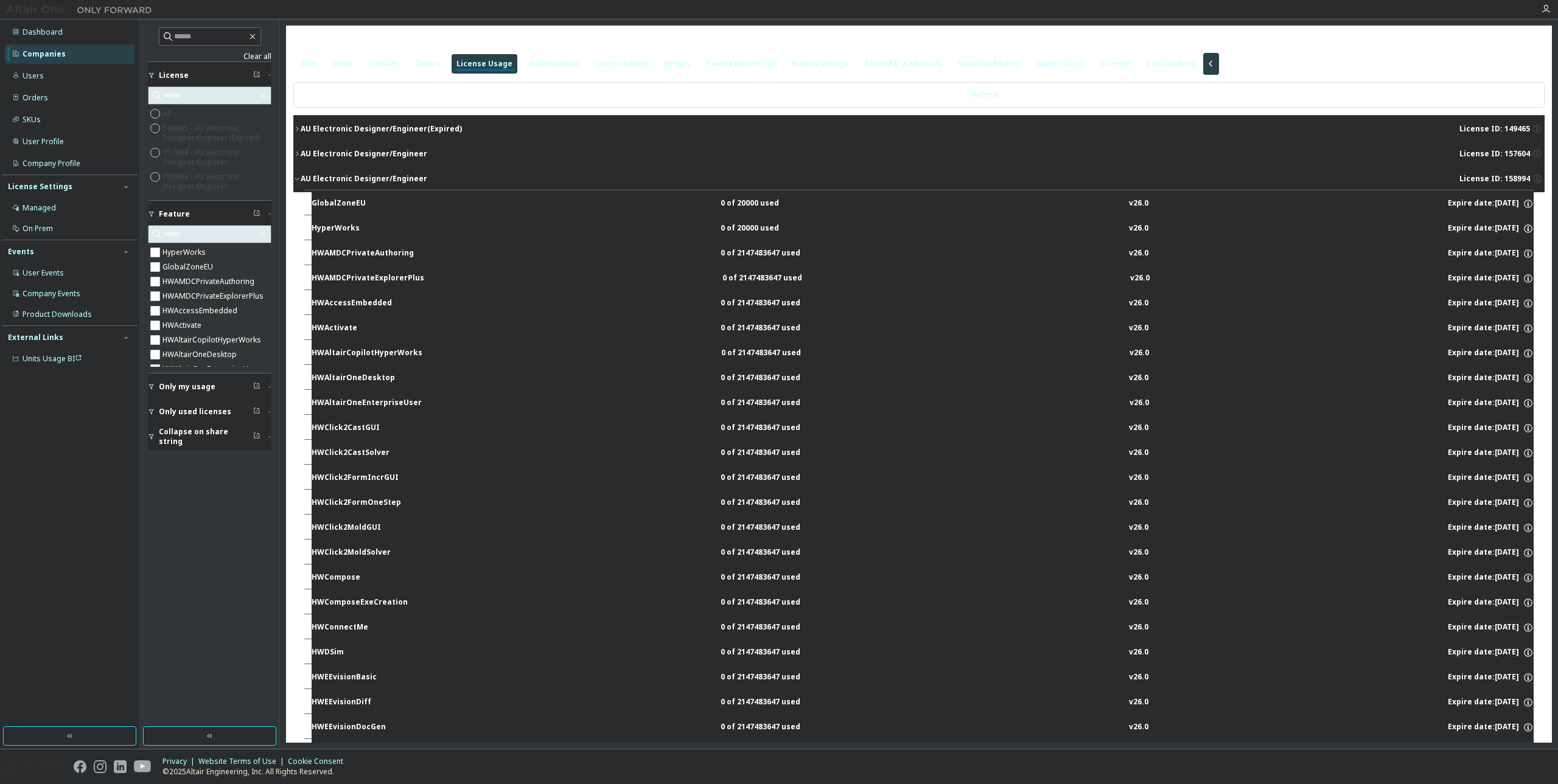
click at [338, 124] on div "AU Electronic Designer/Engineer (Expired)" at bounding box center [381, 129] width 162 height 10
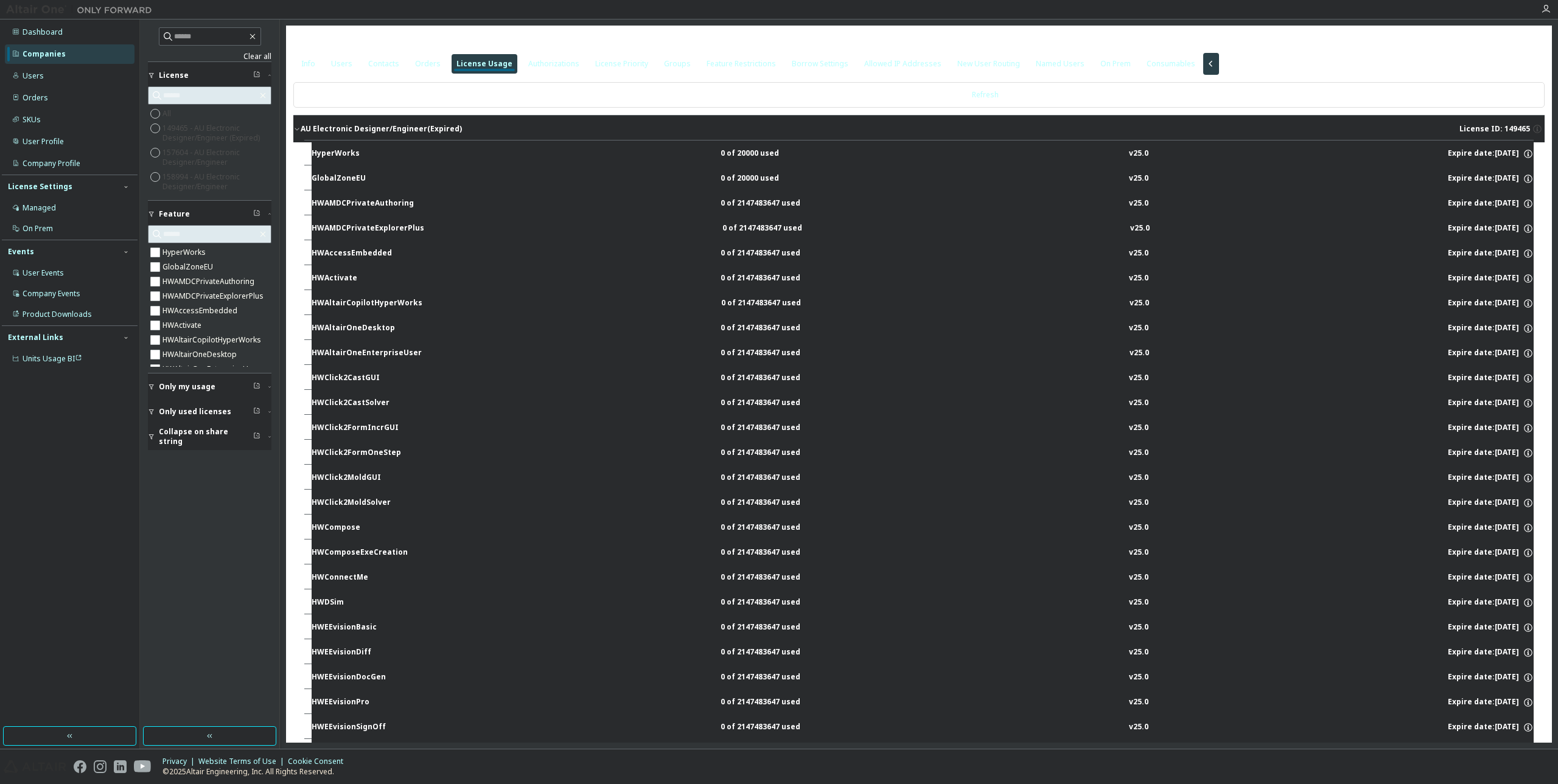
click at [296, 126] on icon "button" at bounding box center [297, 129] width 7 height 7
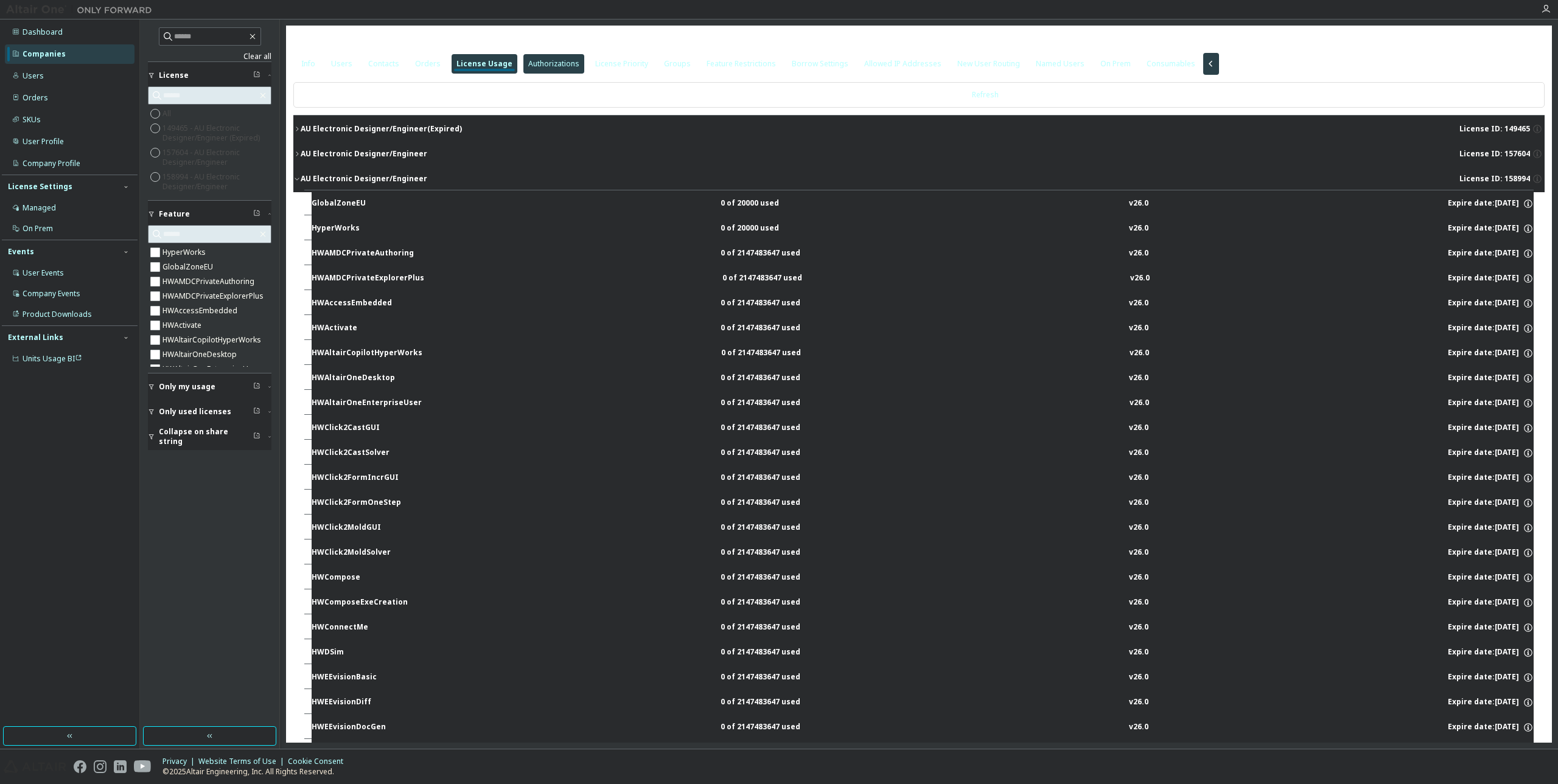
click at [537, 58] on div "Authorizations" at bounding box center [554, 63] width 61 height 19
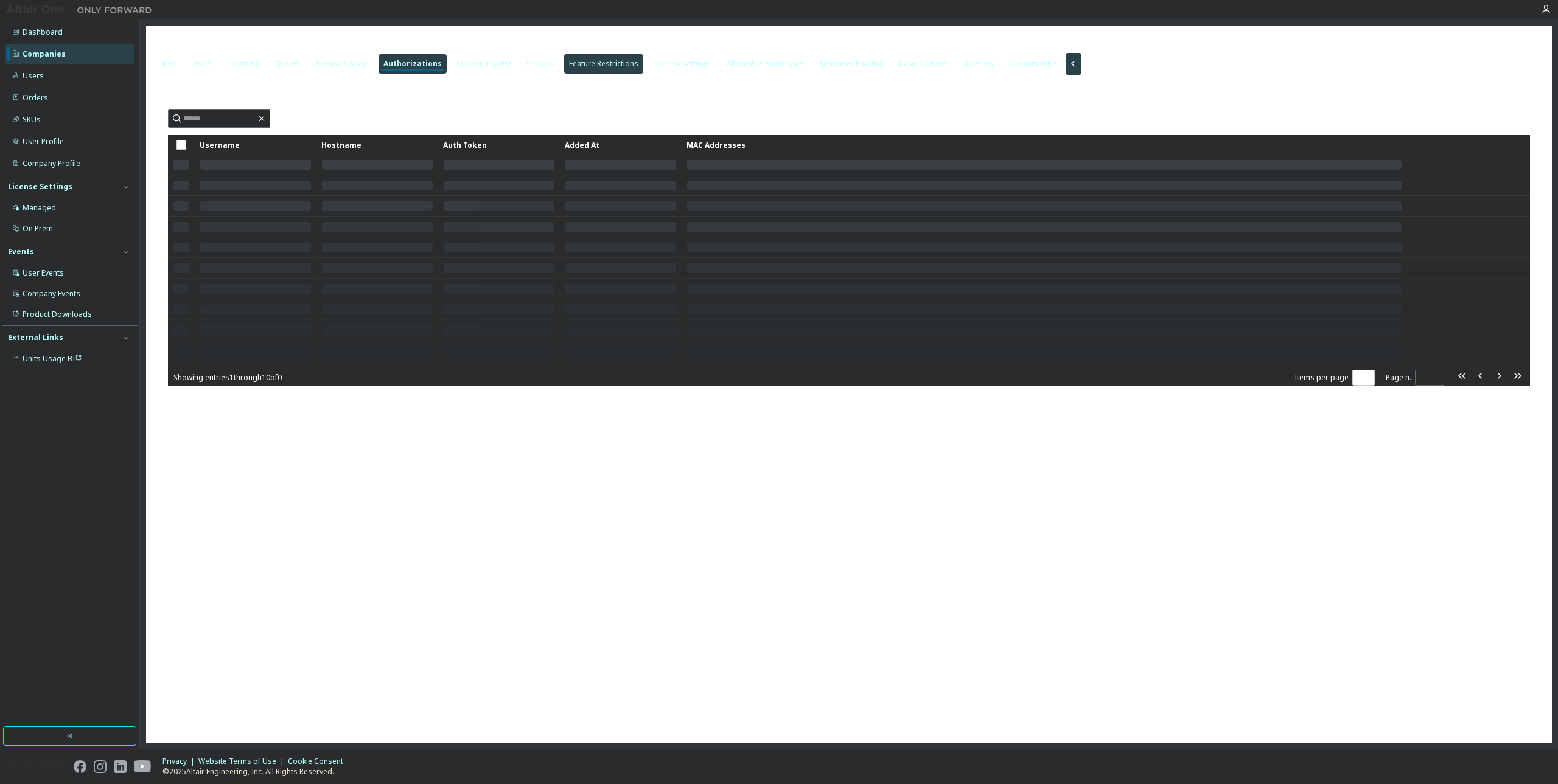
click at [616, 59] on div "Feature Restrictions" at bounding box center [603, 64] width 69 height 10
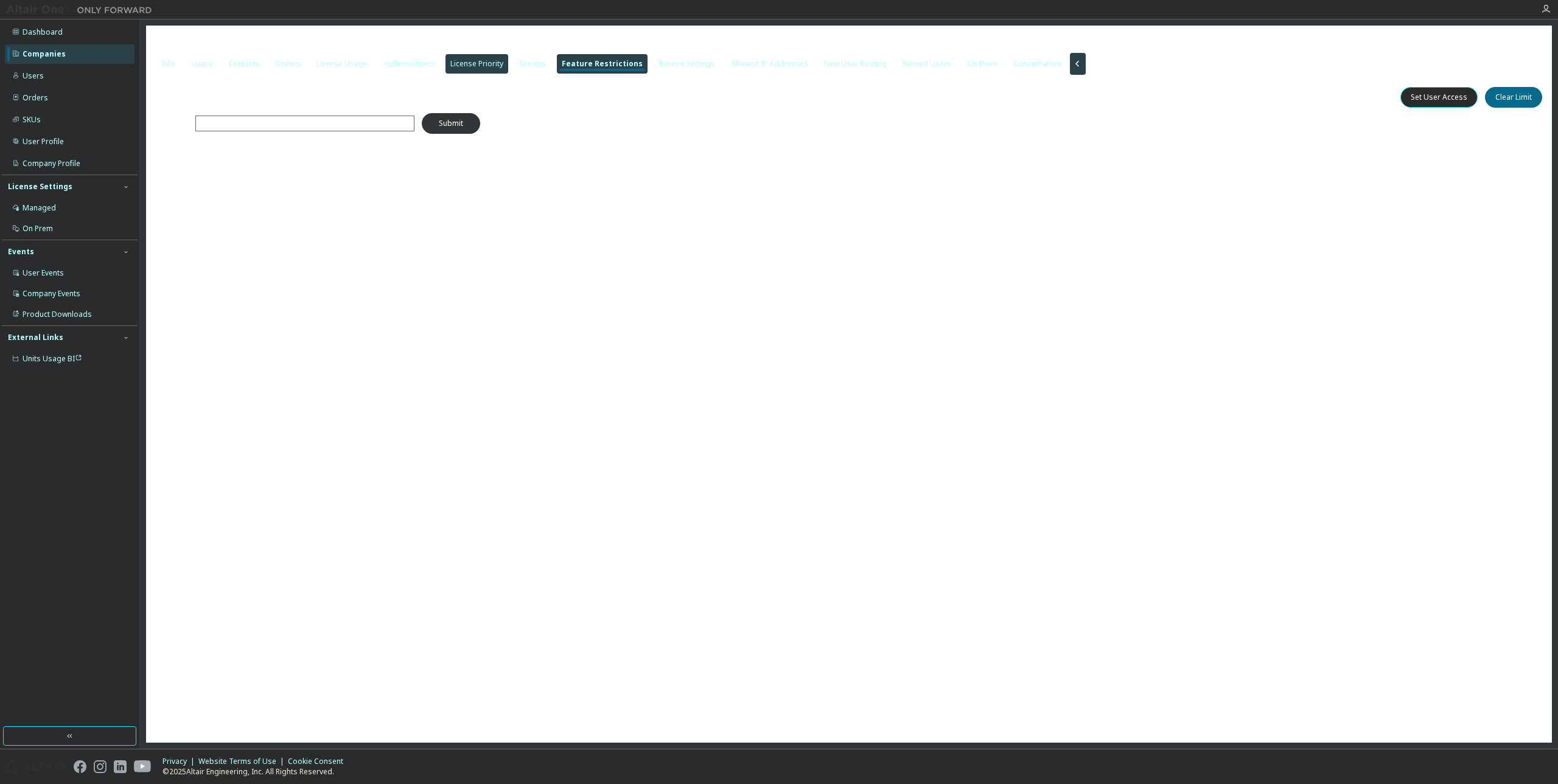
click at [473, 61] on div "License Priority" at bounding box center [477, 64] width 53 height 10
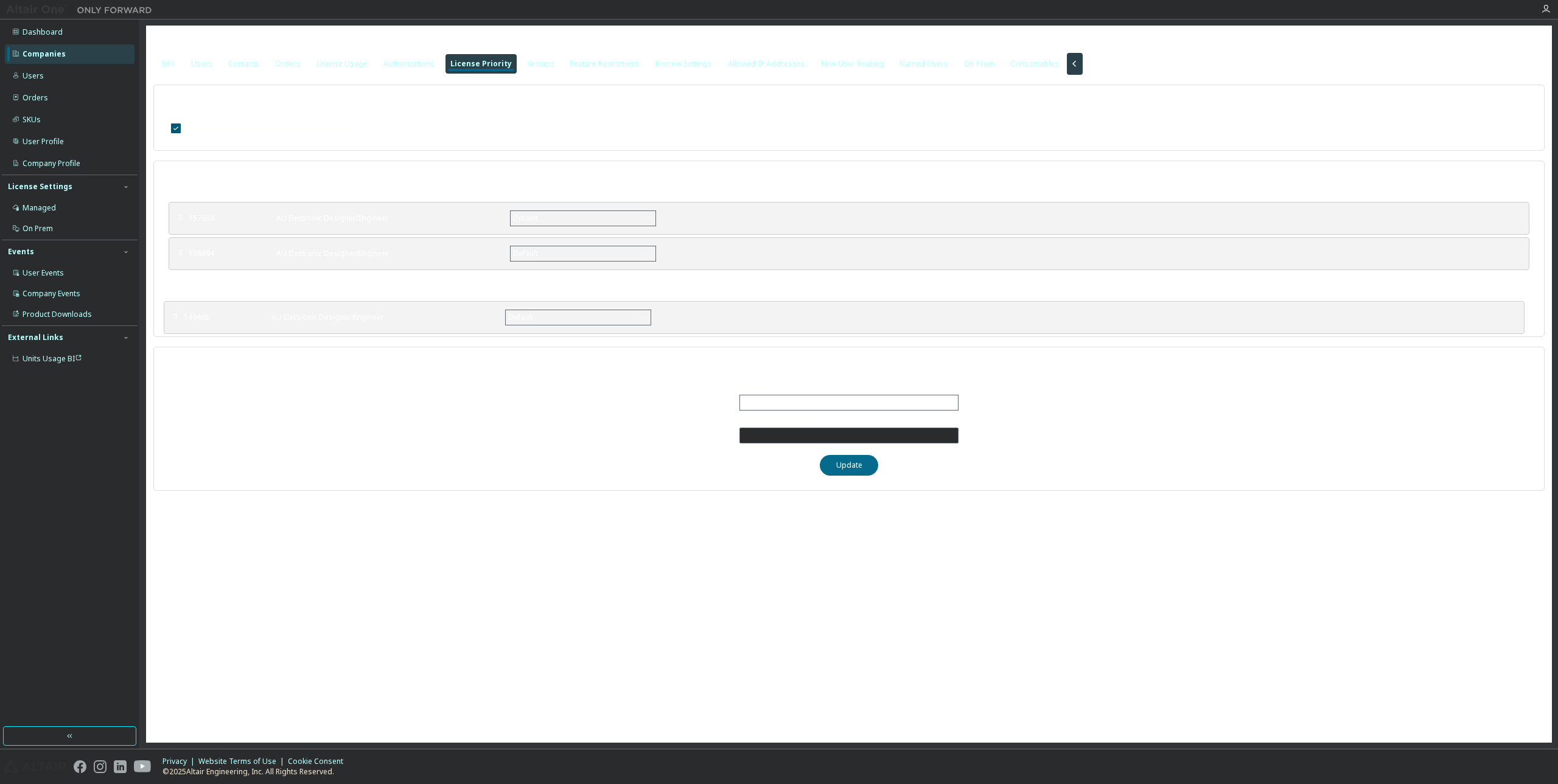
drag, startPoint x: 181, startPoint y: 218, endPoint x: 177, endPoint y: 317, distance: 99.1
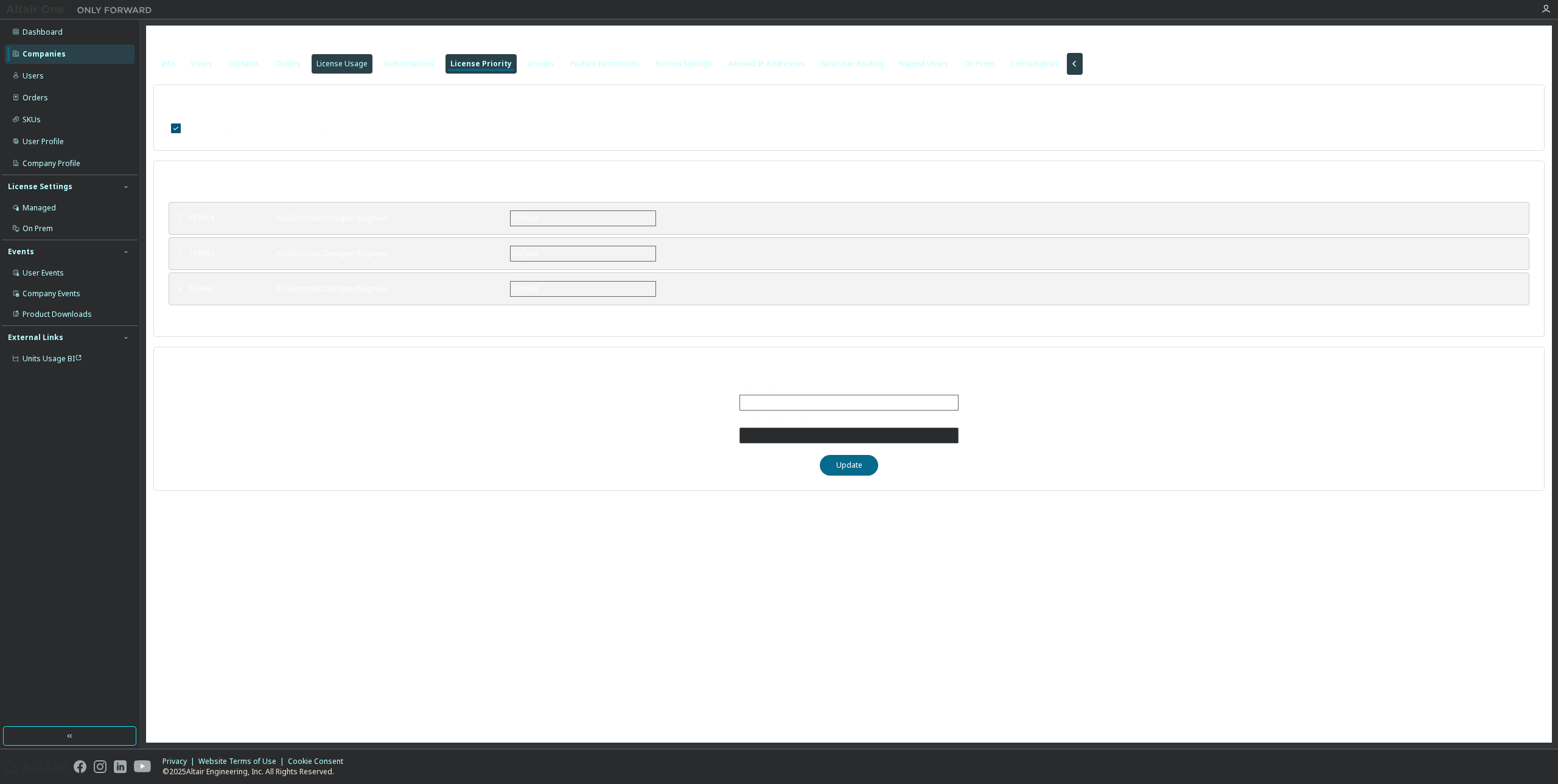
click at [320, 59] on div "License Usage" at bounding box center [342, 64] width 51 height 10
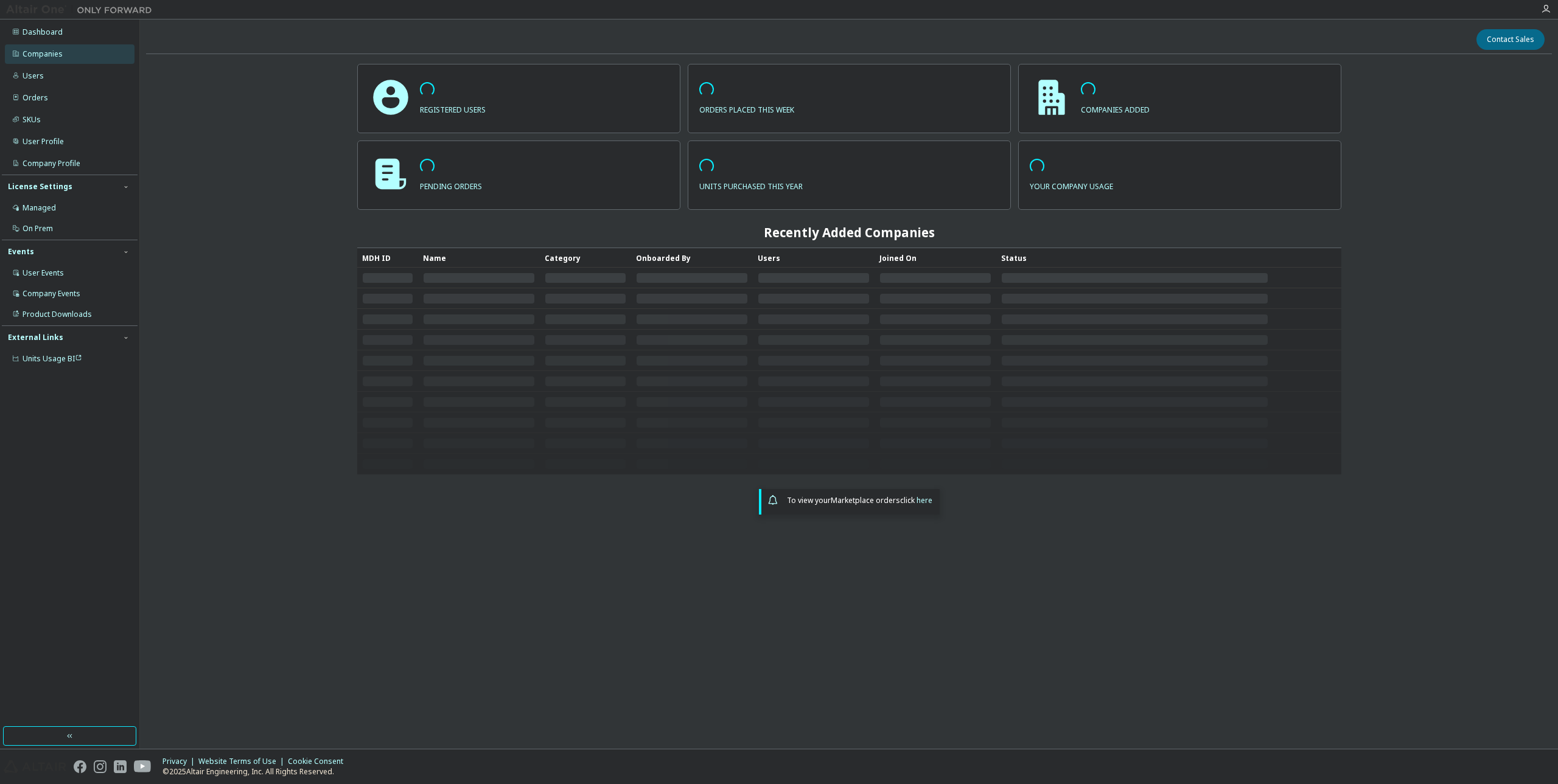
click at [59, 52] on div "Companies" at bounding box center [43, 54] width 40 height 10
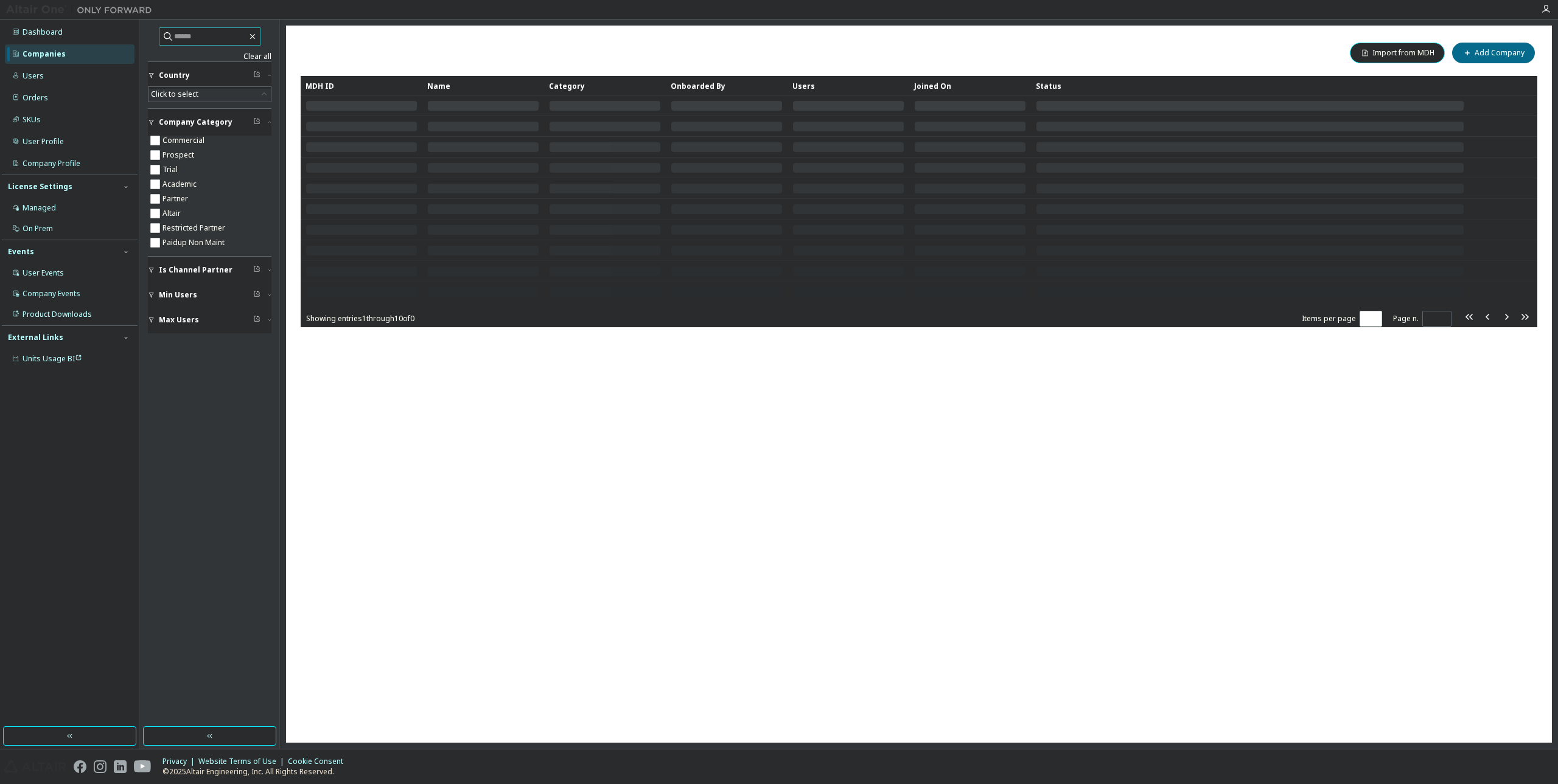
click at [226, 33] on input "text" at bounding box center [211, 36] width 73 height 12
paste input "**********"
type input "**********"
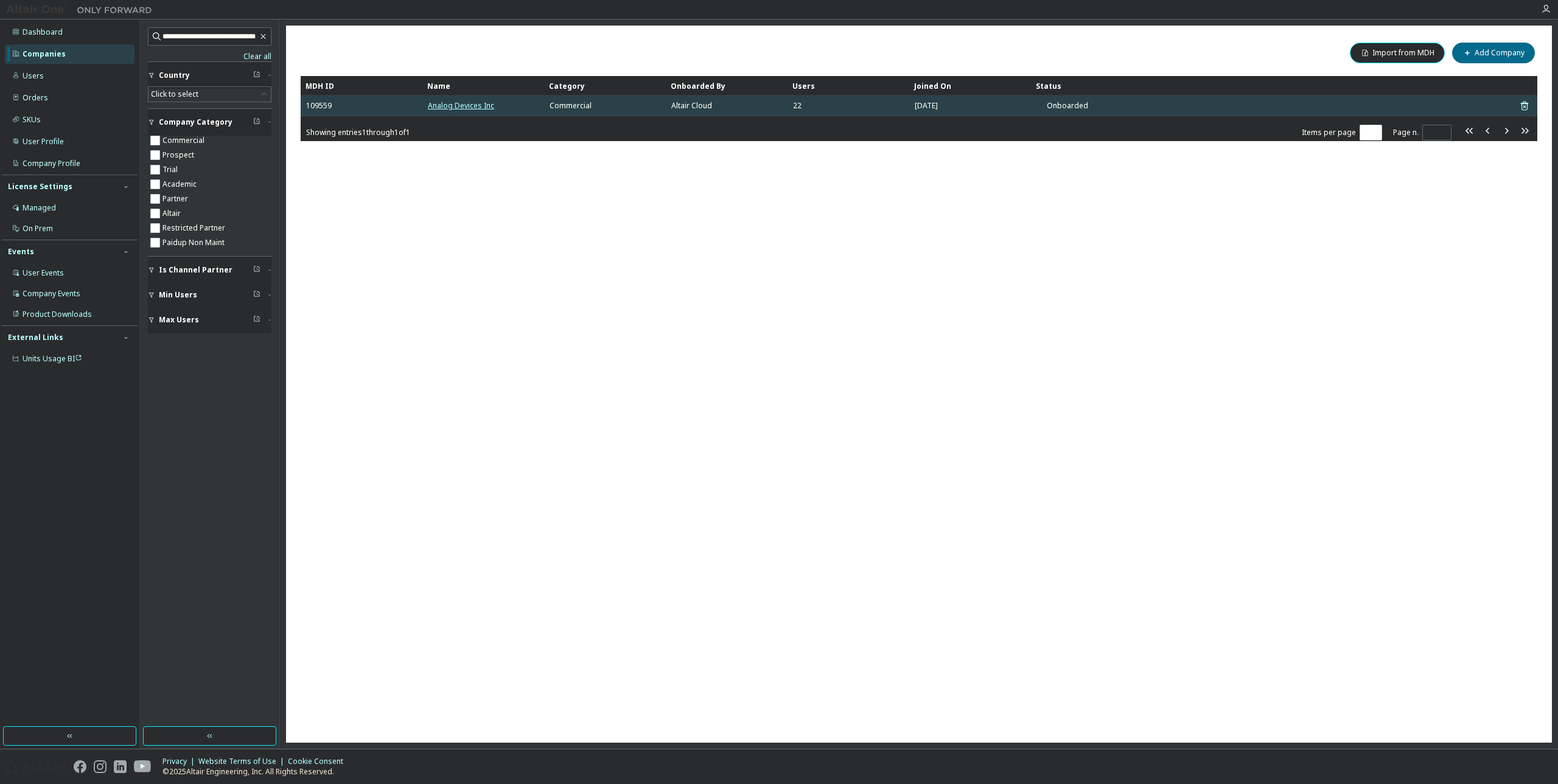
click at [473, 107] on link "Analog Devices Inc" at bounding box center [460, 105] width 66 height 11
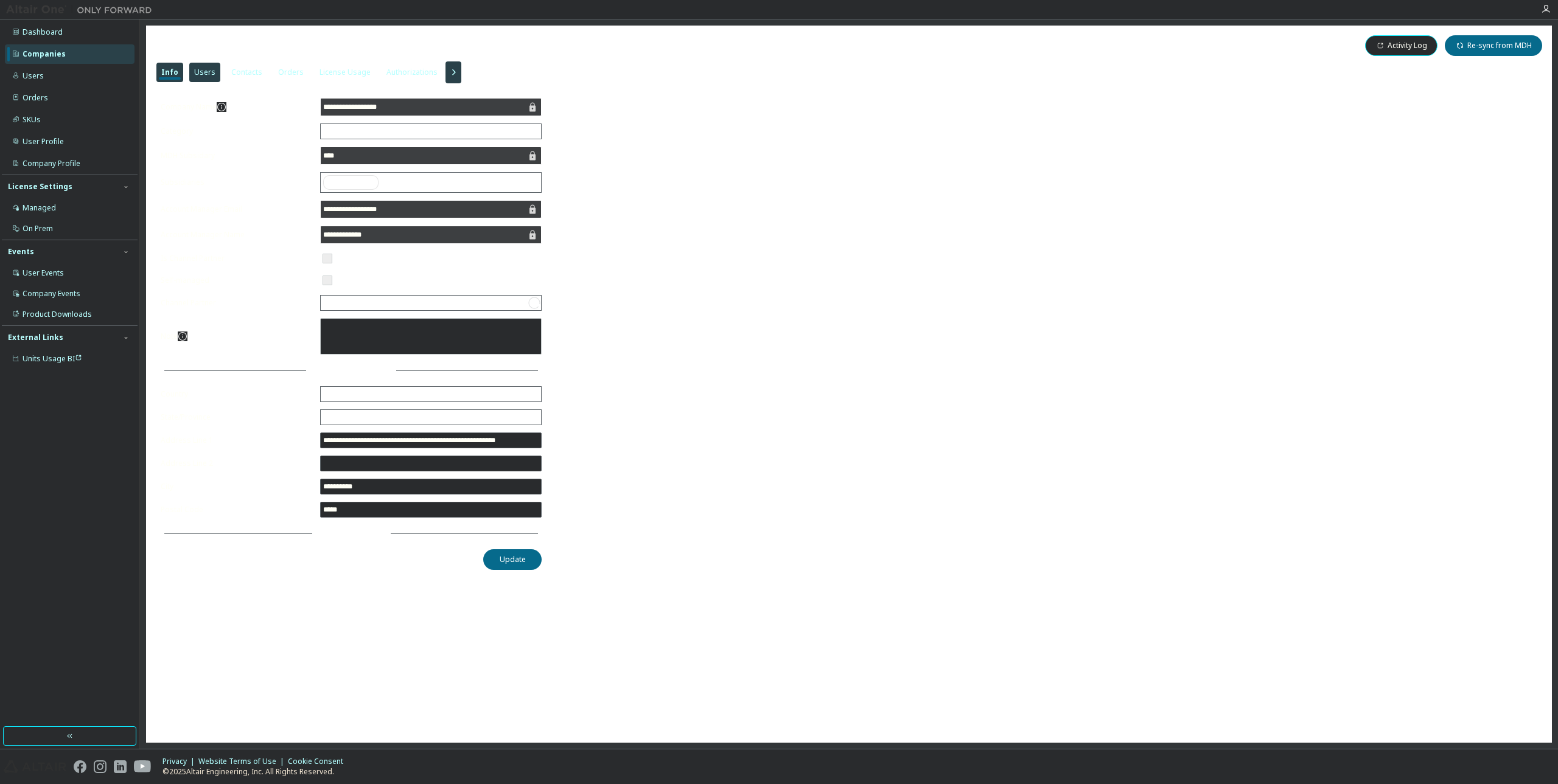
click at [332, 73] on div "License Usage" at bounding box center [345, 73] width 51 height 10
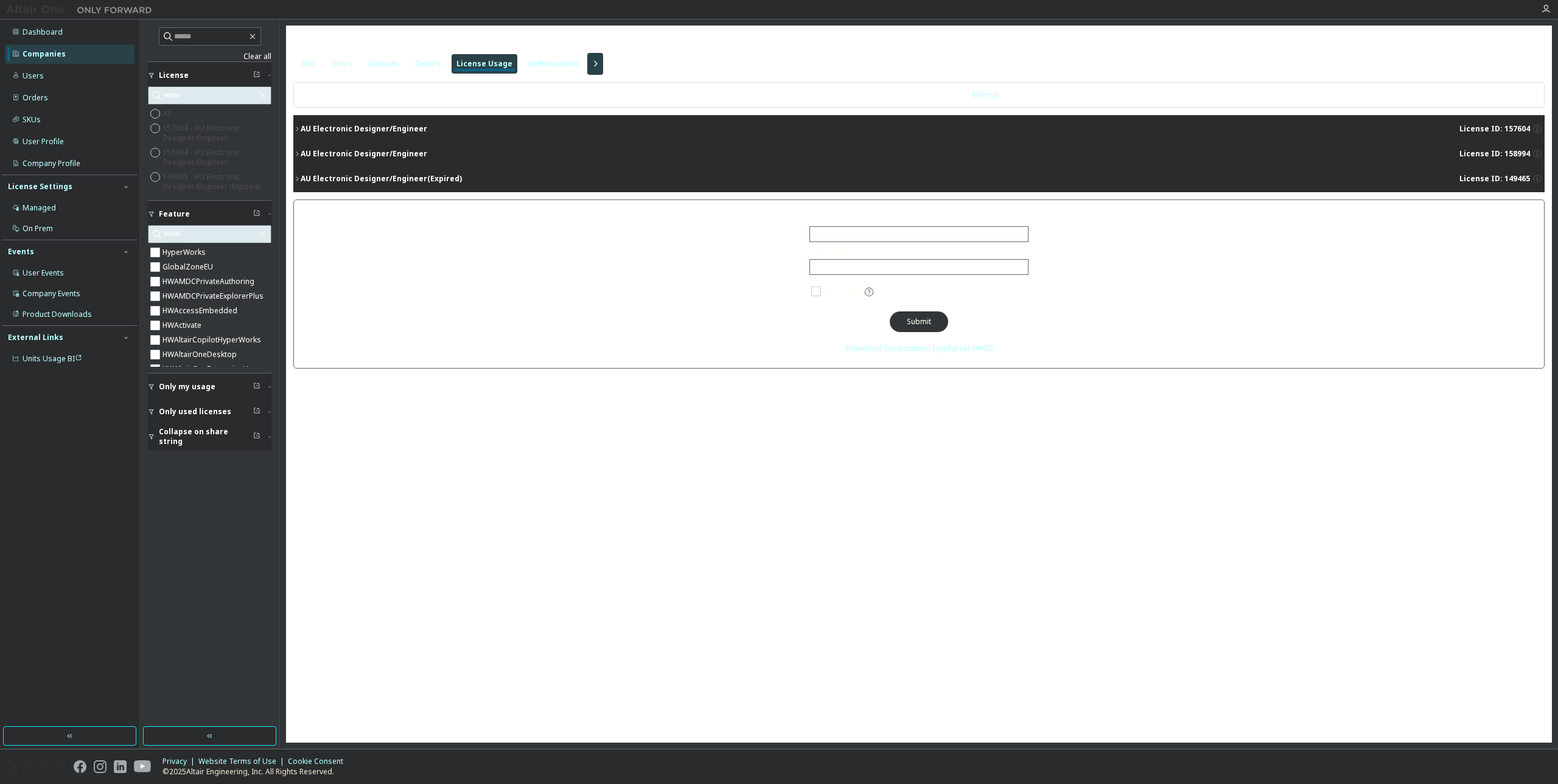
click at [301, 149] on div "AU Electronic Designer/Engineer" at bounding box center [364, 154] width 127 height 10
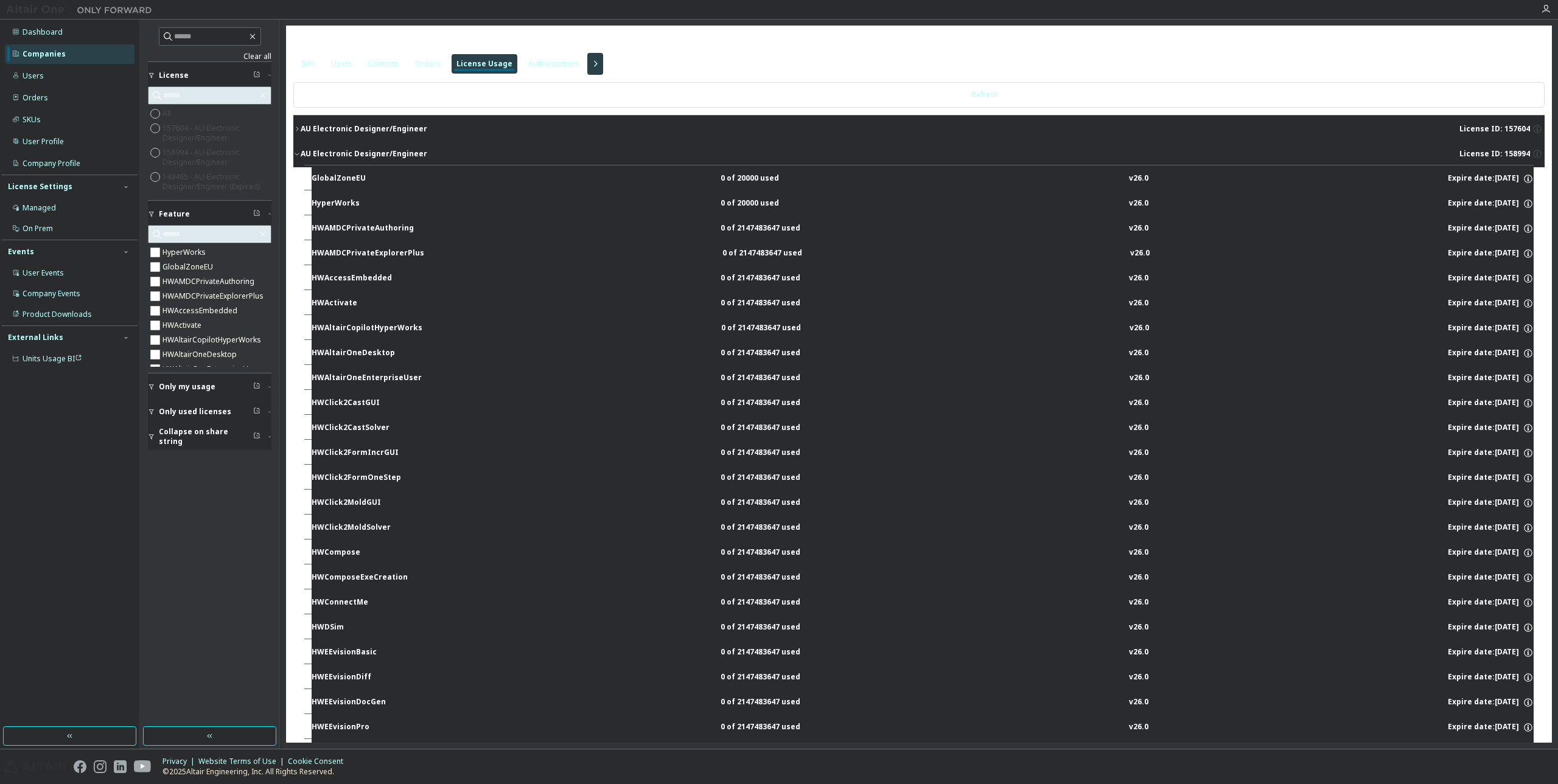
click at [300, 128] on icon "button" at bounding box center [297, 129] width 7 height 7
